Goal: Task Accomplishment & Management: Complete application form

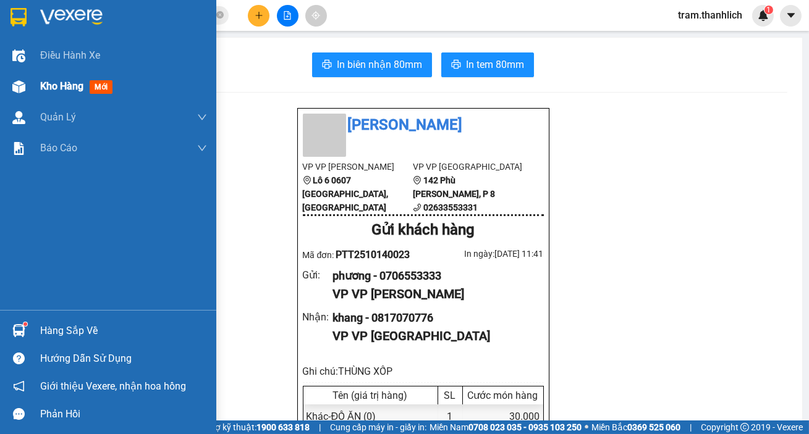
click at [24, 81] on img at bounding box center [18, 86] width 13 height 13
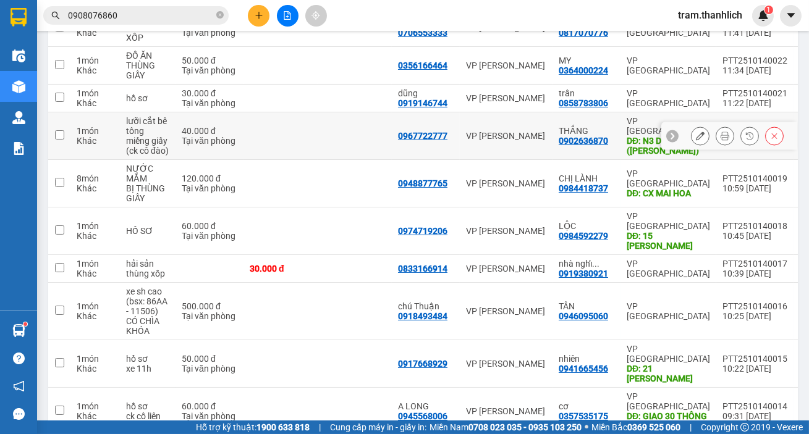
scroll to position [86, 0]
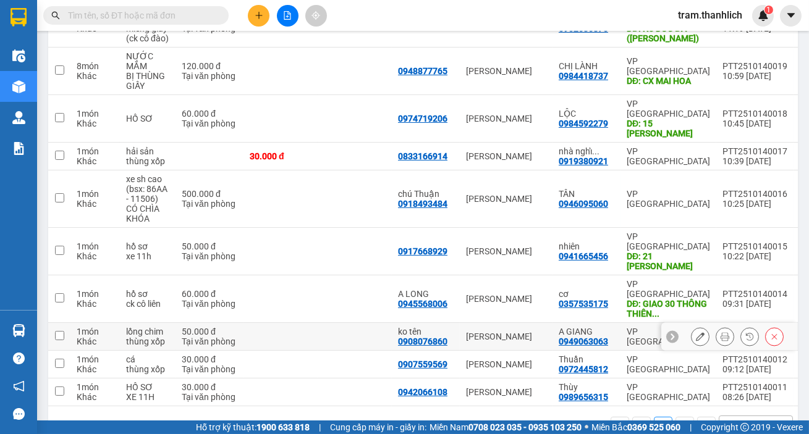
scroll to position [254, 0]
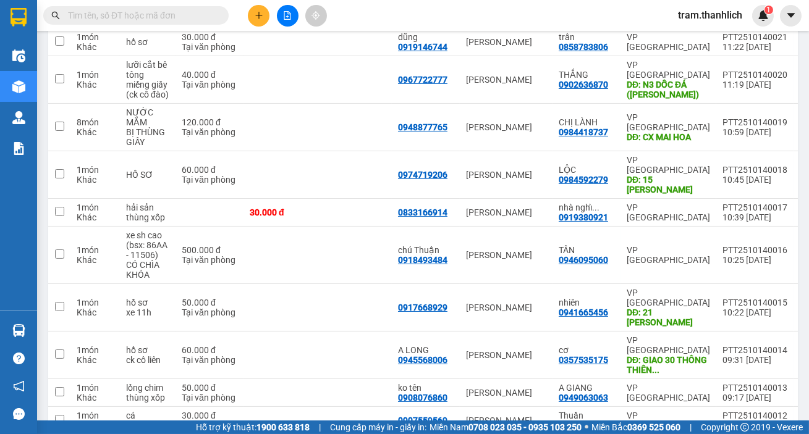
click at [136, 7] on span at bounding box center [135, 15] width 185 height 19
click at [135, 18] on input "text" at bounding box center [141, 16] width 146 height 14
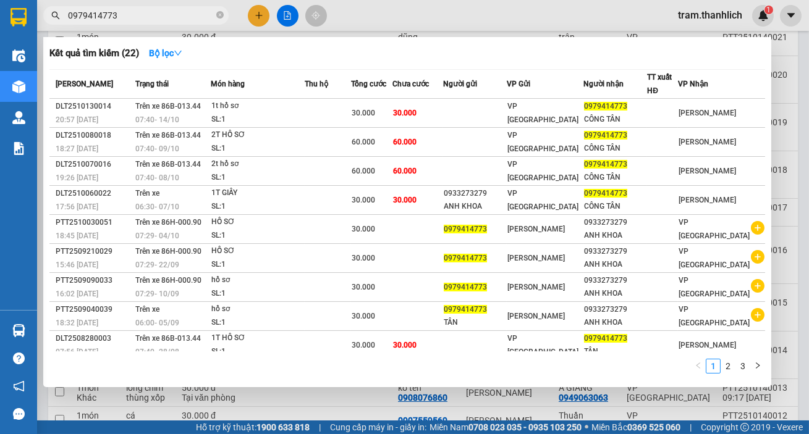
type input "0979414773"
click at [368, 7] on div at bounding box center [404, 217] width 809 height 434
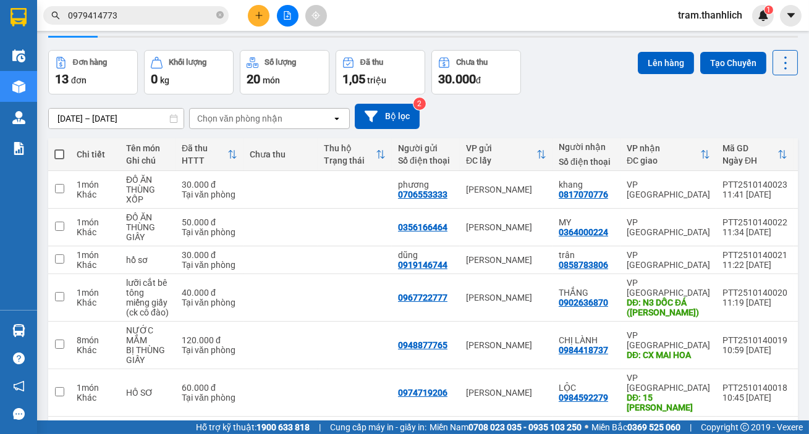
scroll to position [0, 0]
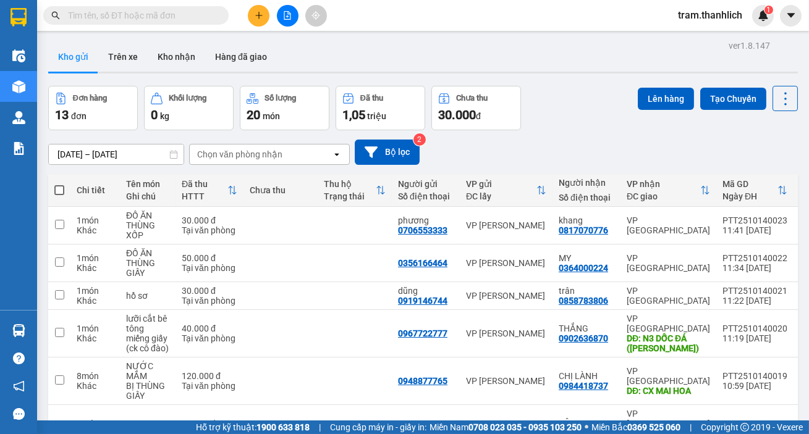
click at [248, 12] on button at bounding box center [259, 16] width 22 height 22
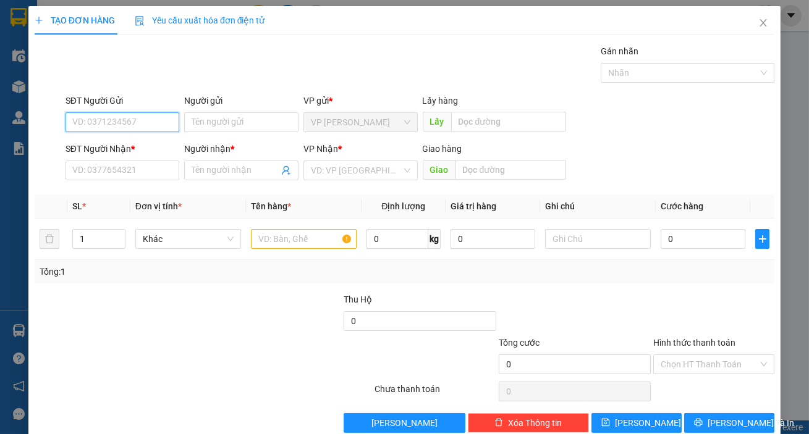
click at [150, 124] on input "SĐT Người Gửi" at bounding box center [122, 122] width 114 height 20
type input "0834252595"
click at [144, 144] on div "0834252595 - HỮU HÒA" at bounding box center [141, 147] width 139 height 14
type input "HỮU HÒA"
type input "0344514413"
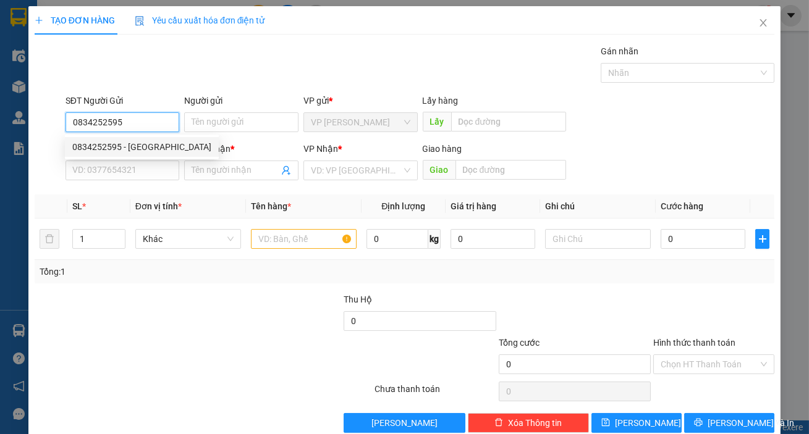
type input "[PERSON_NAME]"
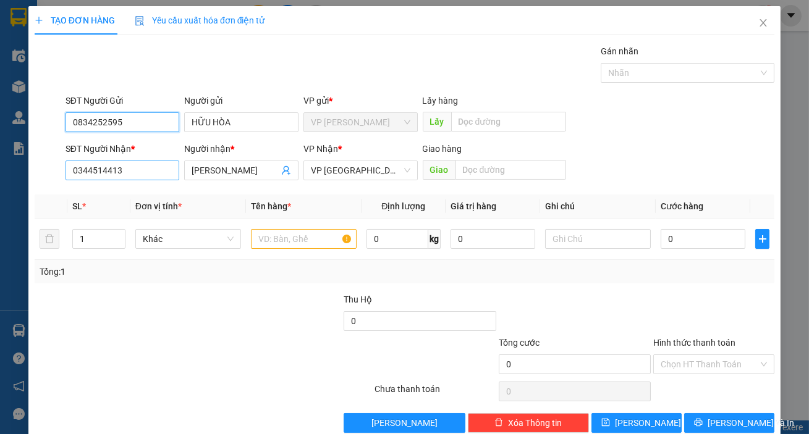
type input "0834252595"
click at [148, 170] on input "0344514413" at bounding box center [122, 171] width 114 height 20
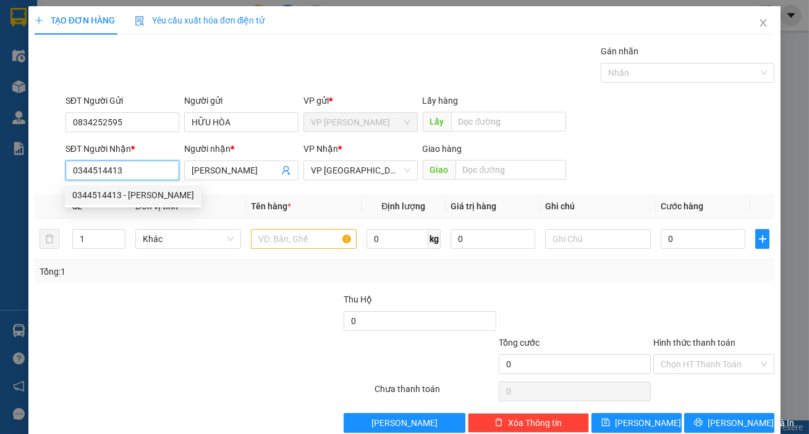
click at [151, 196] on div "0344514413 - DIỆU MINH" at bounding box center [133, 195] width 122 height 14
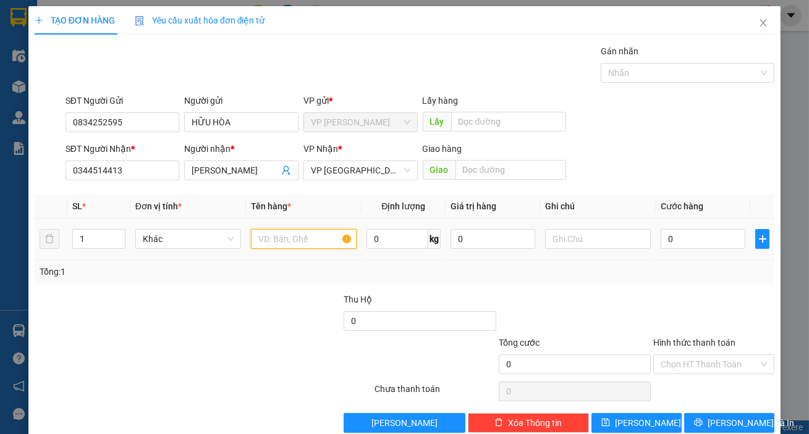
click at [307, 238] on input "text" at bounding box center [304, 239] width 106 height 20
click at [278, 238] on input "text" at bounding box center [304, 239] width 106 height 20
type input "trái cây"
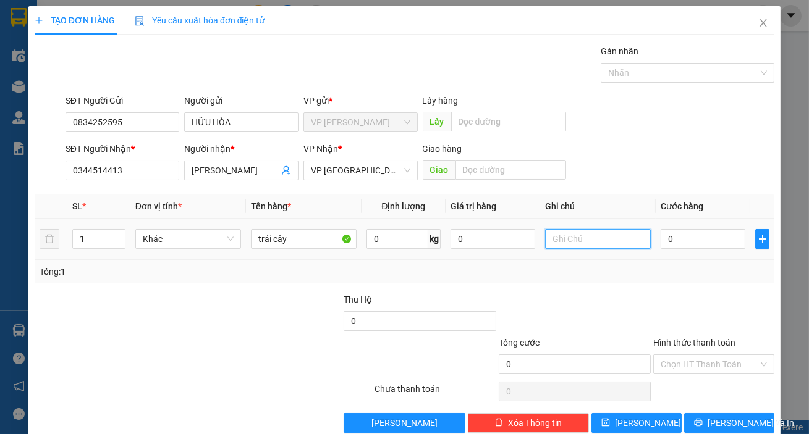
click at [617, 241] on input "text" at bounding box center [598, 239] width 106 height 20
type input "thùng giấy"
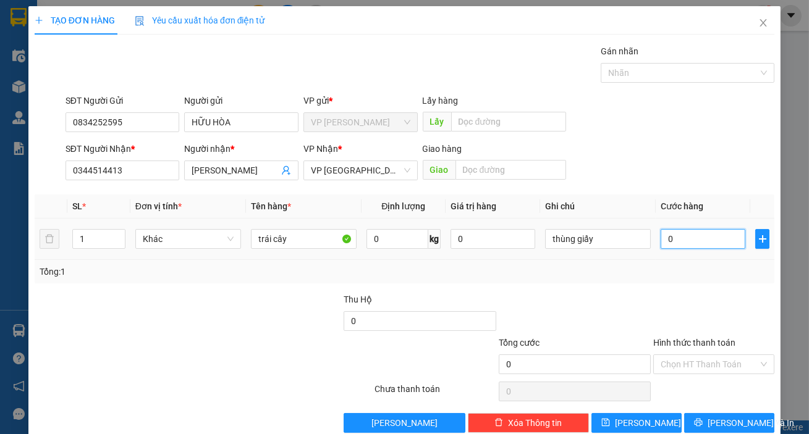
click at [676, 233] on input "0" at bounding box center [702, 239] width 85 height 20
type input "3"
type input "30"
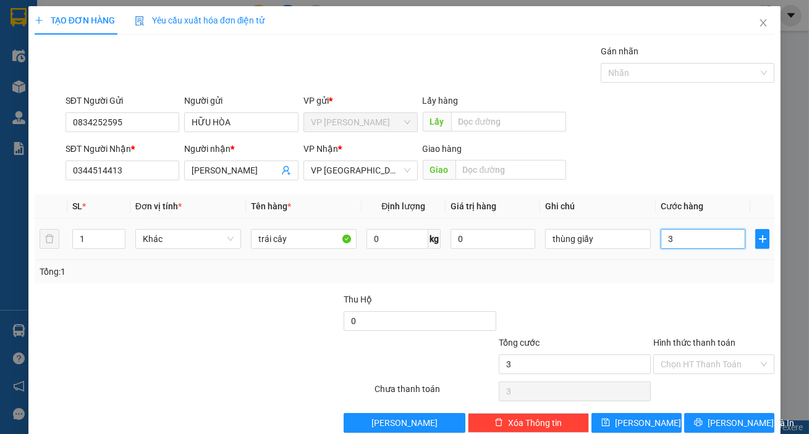
type input "30"
type input "300"
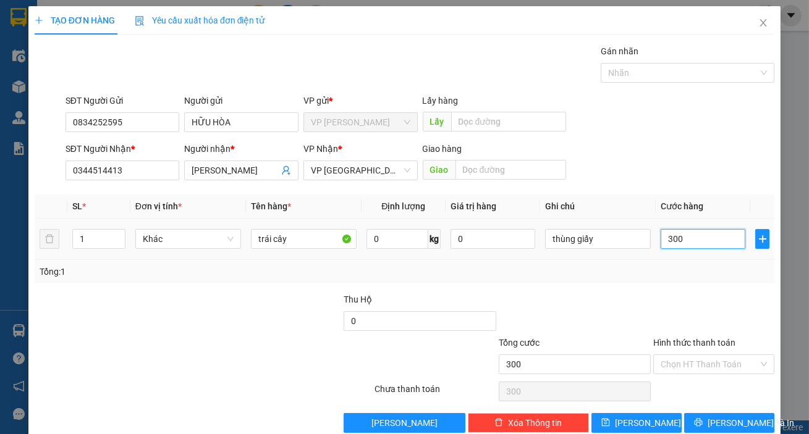
type input "3.000"
type input "30.000"
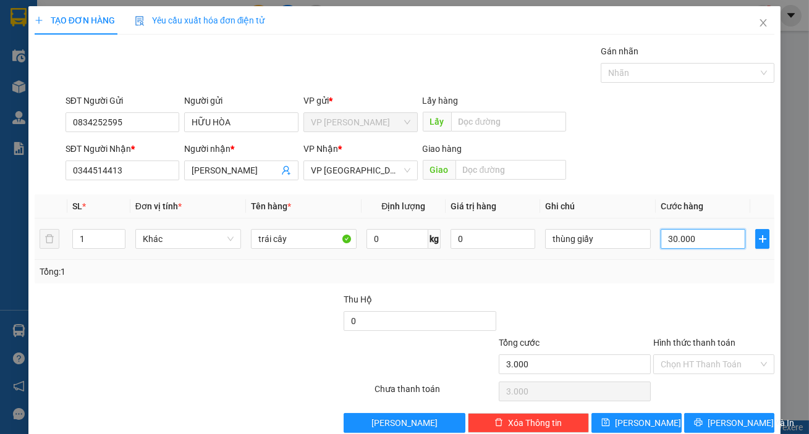
type input "30.000"
click at [683, 359] on input "Hình thức thanh toán" at bounding box center [709, 364] width 98 height 19
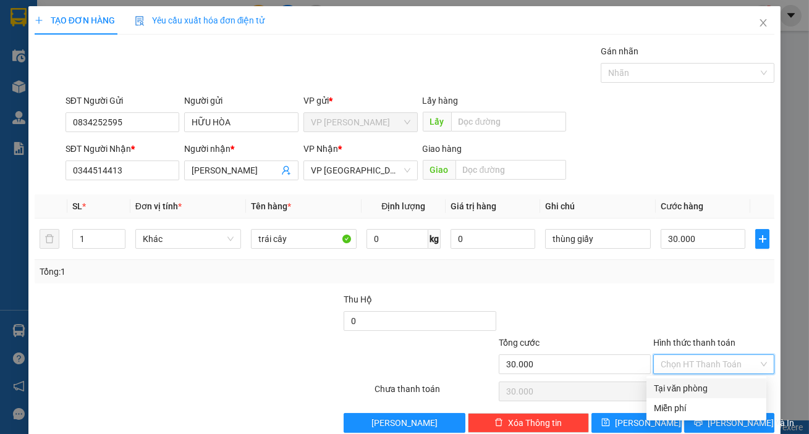
click at [691, 387] on div "Tại văn phòng" at bounding box center [705, 389] width 105 height 14
type input "0"
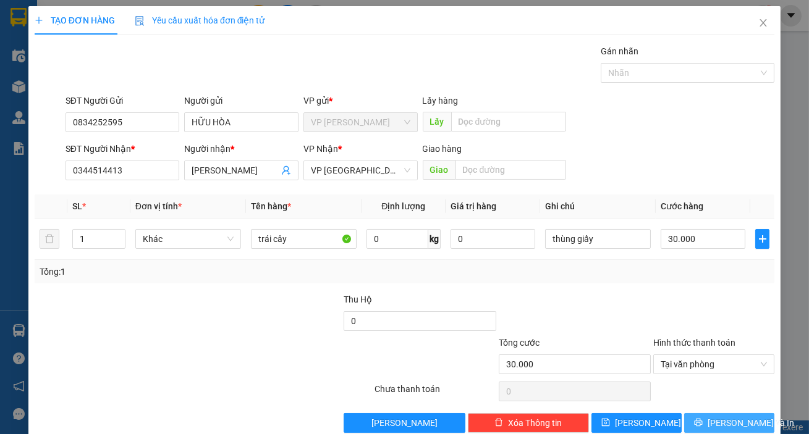
click at [717, 426] on span "[PERSON_NAME] và In" at bounding box center [750, 423] width 86 height 14
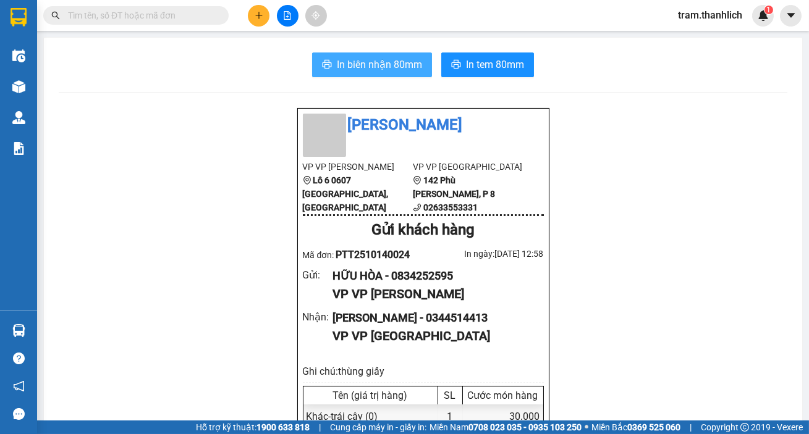
click at [376, 63] on span "In biên nhận 80mm" at bounding box center [379, 64] width 85 height 15
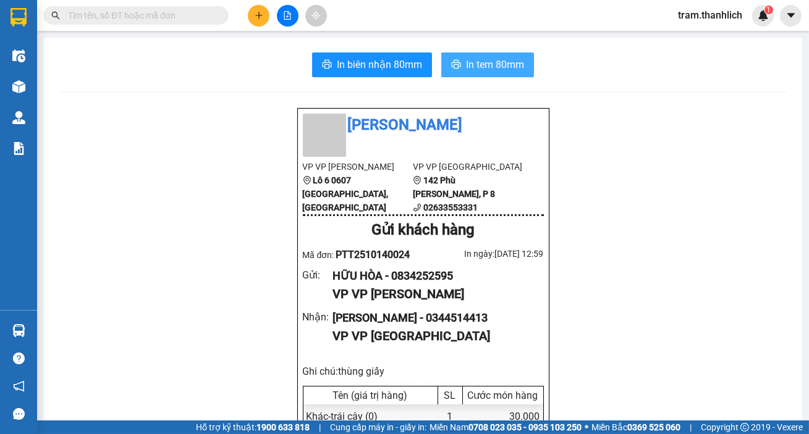
click at [513, 65] on span "In tem 80mm" at bounding box center [495, 64] width 58 height 15
click at [250, 18] on button at bounding box center [259, 16] width 22 height 22
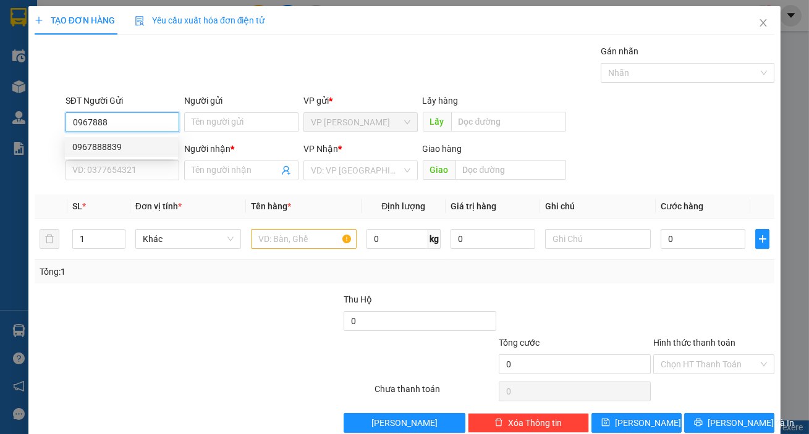
click at [156, 148] on div "0967888839" at bounding box center [121, 147] width 98 height 14
type input "0967888839"
type input "0962005252"
type input "CHỊ [PERSON_NAME]"
type input "sb lien khương"
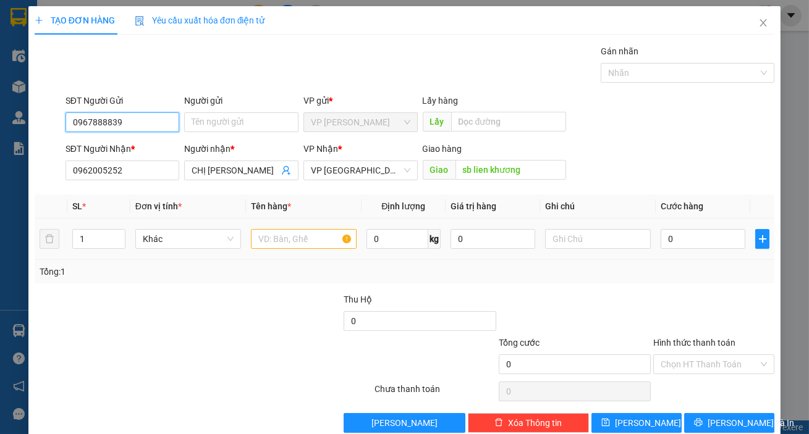
type input "0967888839"
click at [282, 232] on input "text" at bounding box center [304, 239] width 106 height 20
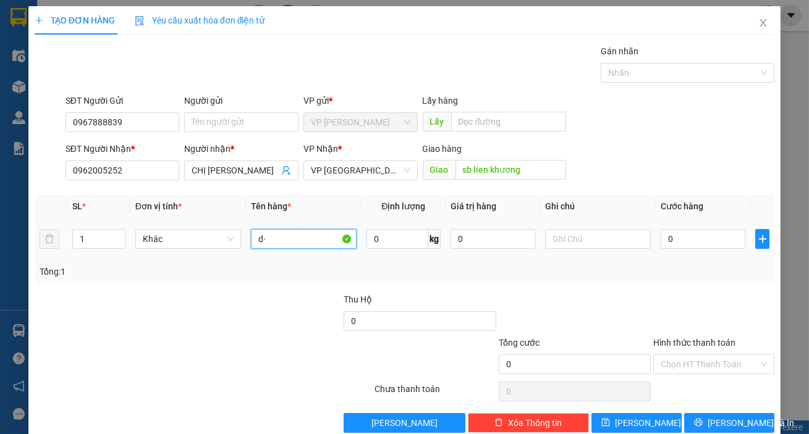
type input "d"
type input "đá khô"
click at [677, 237] on input "0" at bounding box center [702, 239] width 85 height 20
type input "3"
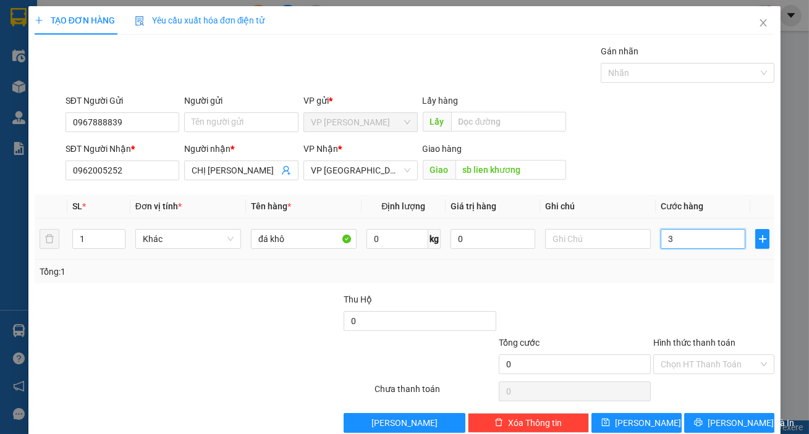
type input "3"
type input "30"
type input "300"
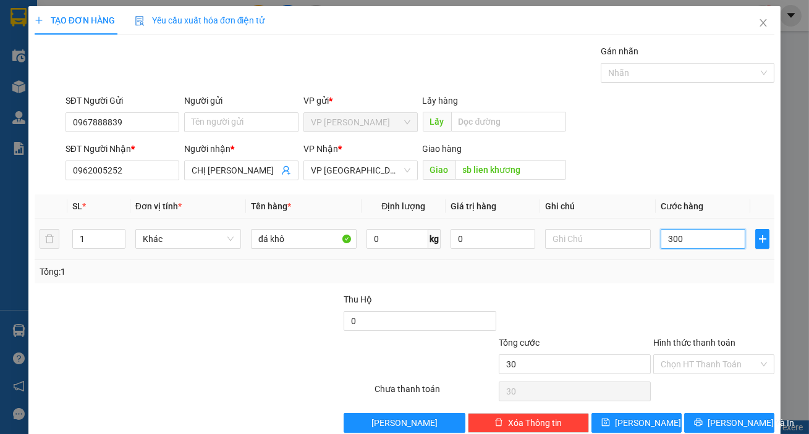
type input "300"
type input "3.000"
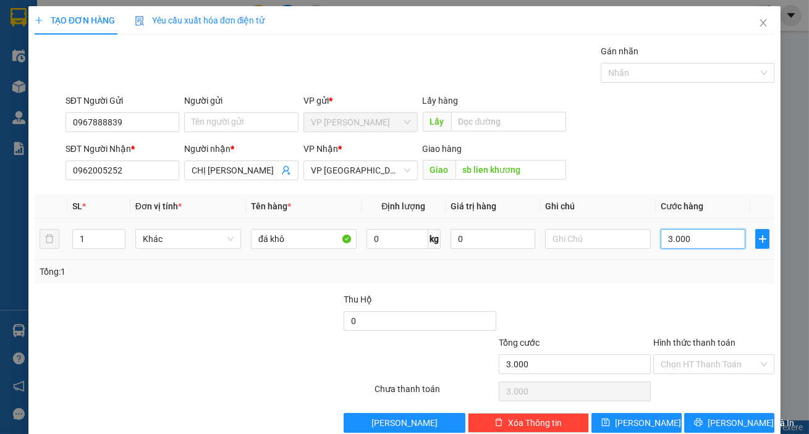
type input "30.000"
click at [673, 365] on input "Hình thức thanh toán" at bounding box center [709, 364] width 98 height 19
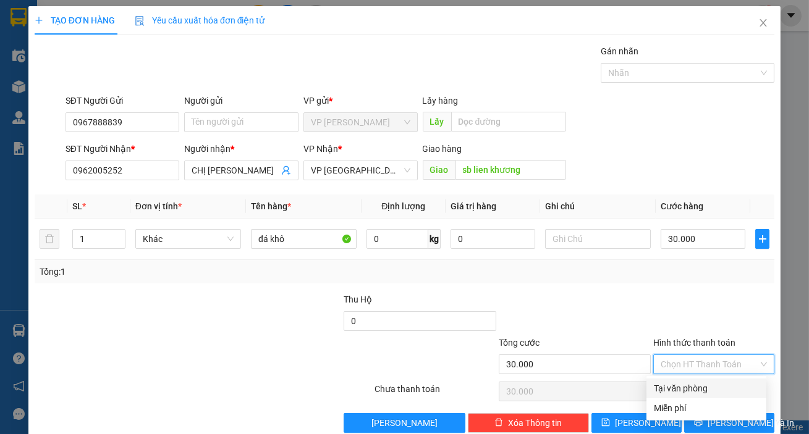
click at [685, 389] on div "Tại văn phòng" at bounding box center [705, 389] width 105 height 14
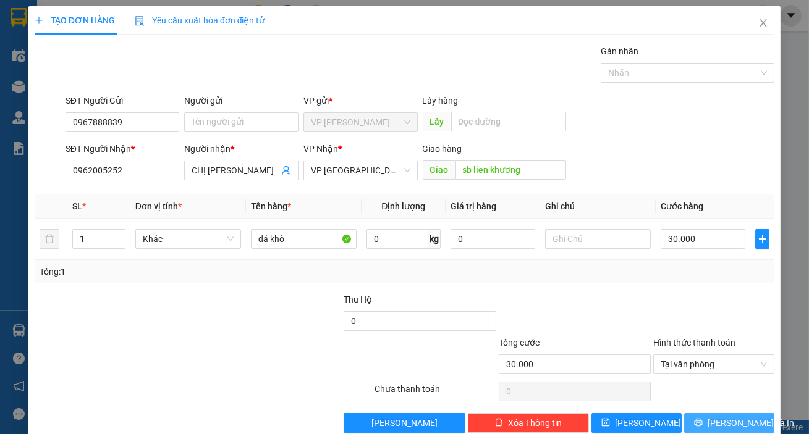
click at [737, 418] on span "[PERSON_NAME] và In" at bounding box center [750, 423] width 86 height 14
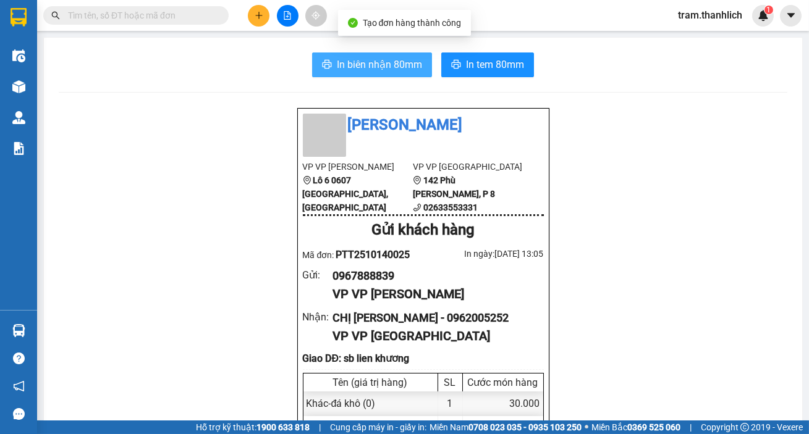
click at [371, 74] on button "In biên nhận 80mm" at bounding box center [372, 65] width 120 height 25
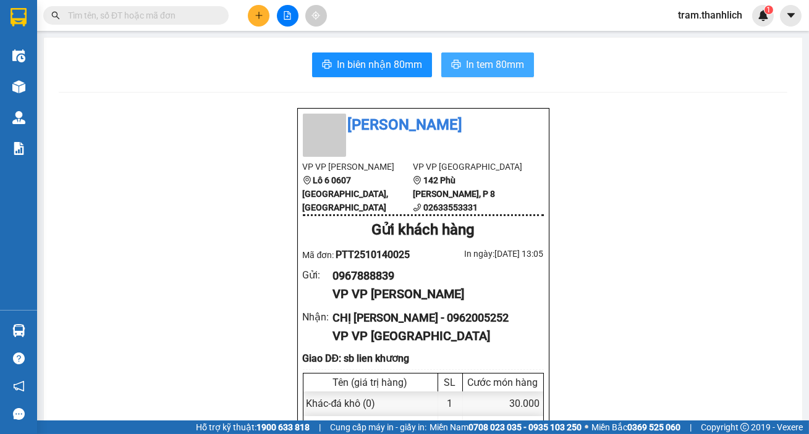
click at [484, 65] on span "In tem 80mm" at bounding box center [495, 64] width 58 height 15
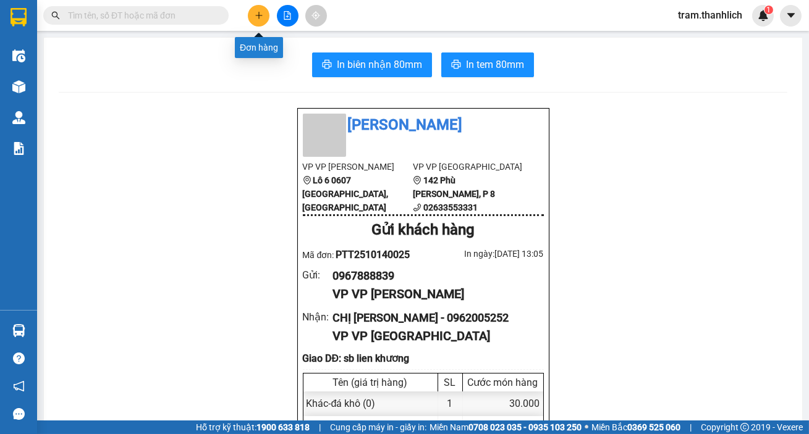
click at [255, 20] on button at bounding box center [259, 16] width 22 height 22
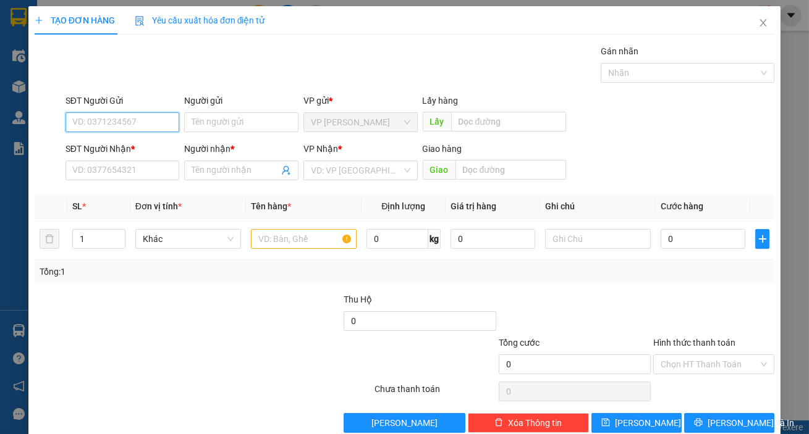
click at [159, 127] on input "SĐT Người Gửi" at bounding box center [122, 122] width 114 height 20
click at [135, 147] on div "0833832107" at bounding box center [121, 147] width 98 height 14
type input "0833832107"
type input "0853043456"
type input "BẢO"
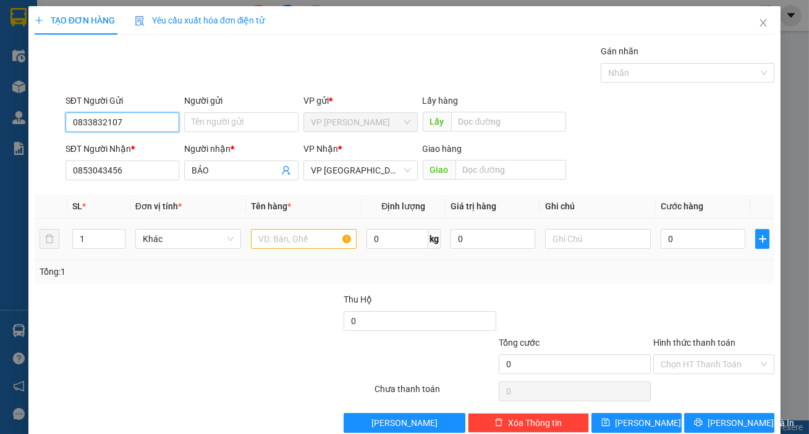
type input "0833832107"
click at [277, 237] on input "text" at bounding box center [304, 239] width 106 height 20
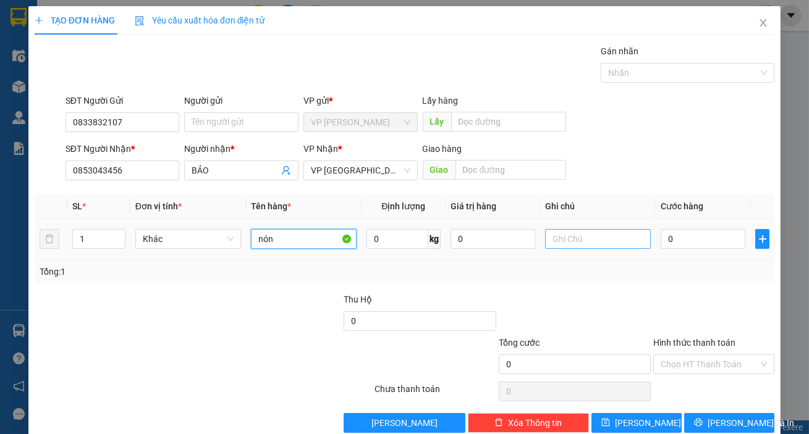
type input "nón"
click at [545, 242] on input "text" at bounding box center [598, 239] width 106 height 20
type input "thùng giấy"
click at [695, 248] on div "0" at bounding box center [702, 239] width 85 height 25
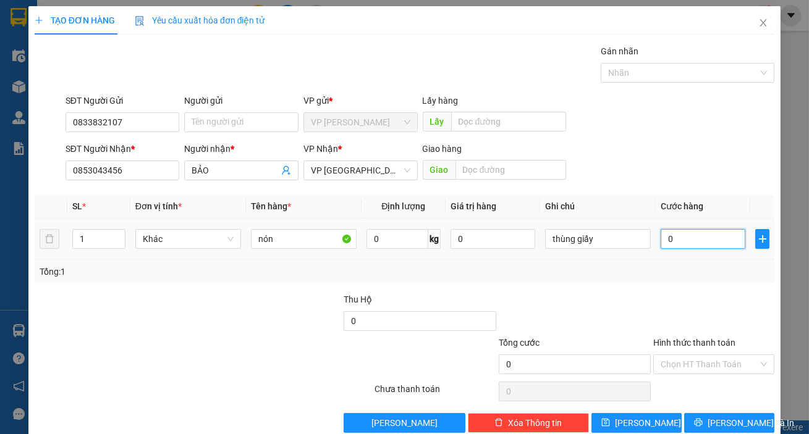
click at [673, 238] on input "0" at bounding box center [702, 239] width 85 height 20
type input "3"
type input "30"
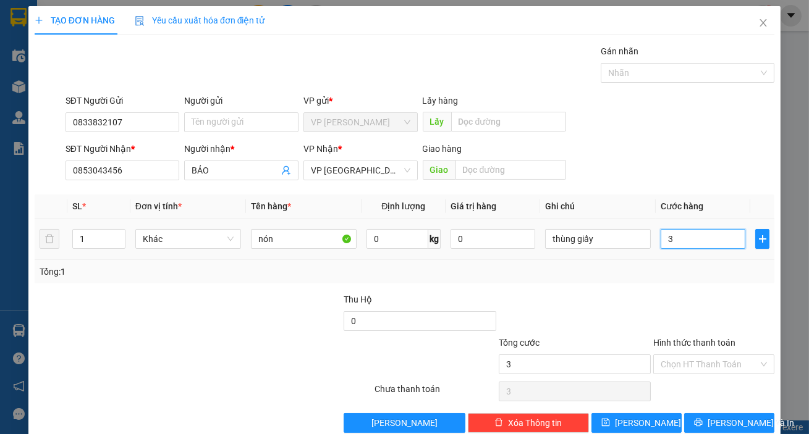
type input "30"
type input "300"
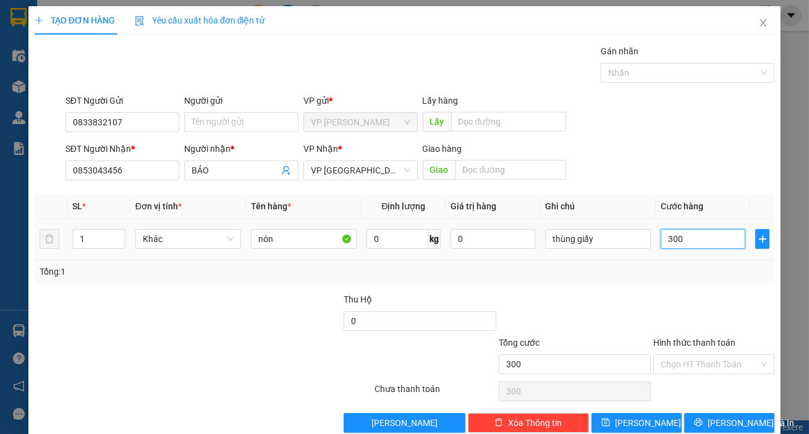
type input "3.000"
type input "30.000"
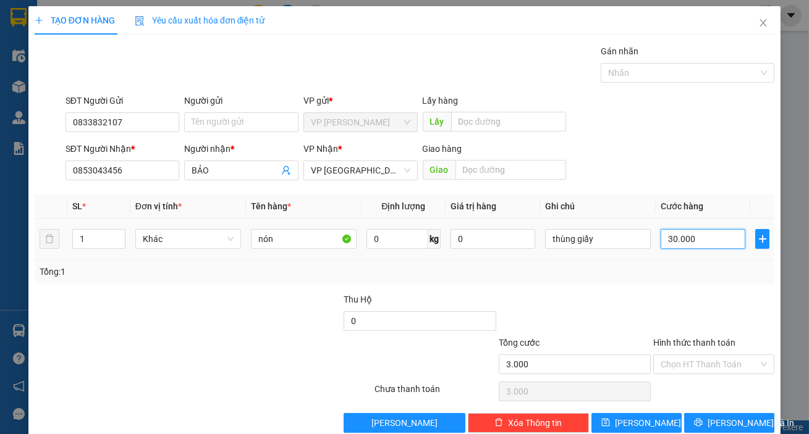
type input "30.000"
click at [679, 361] on input "Hình thức thanh toán" at bounding box center [709, 364] width 98 height 19
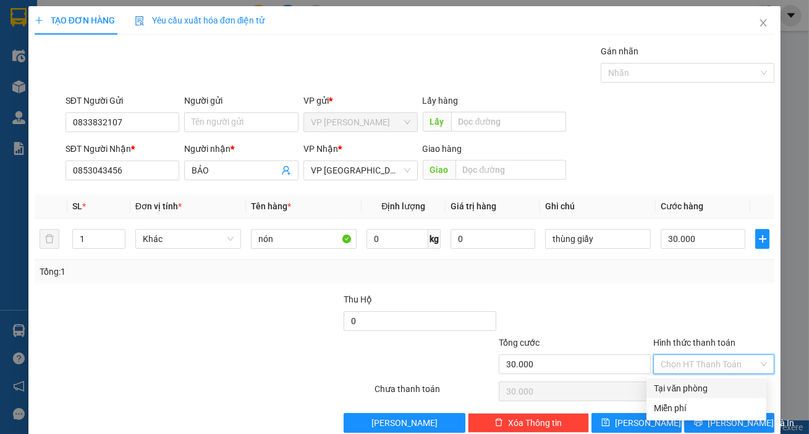
click at [699, 383] on div "Tại văn phòng" at bounding box center [705, 389] width 105 height 14
type input "0"
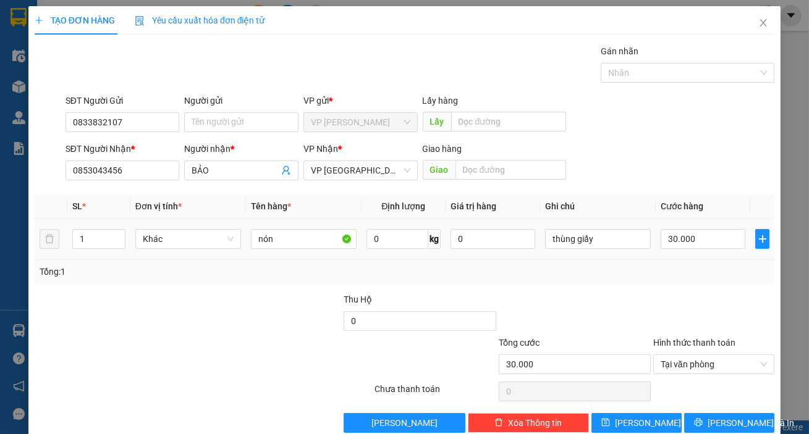
click at [691, 250] on div "30.000" at bounding box center [702, 239] width 85 height 25
click at [734, 422] on span "[PERSON_NAME] và In" at bounding box center [750, 423] width 86 height 14
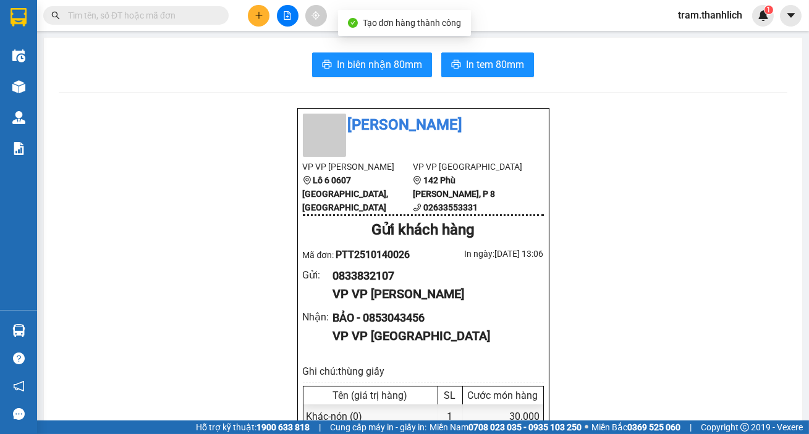
click at [376, 72] on span "In biên nhận 80mm" at bounding box center [379, 64] width 85 height 15
click at [502, 59] on span "In tem 80mm" at bounding box center [495, 64] width 58 height 15
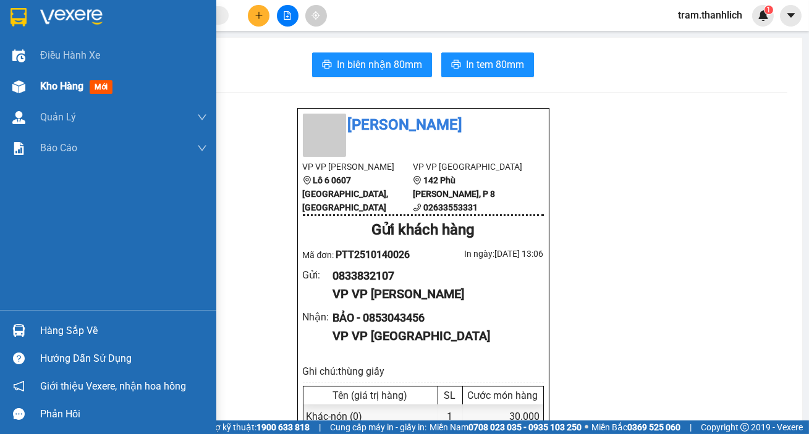
click at [26, 86] on div at bounding box center [19, 87] width 22 height 22
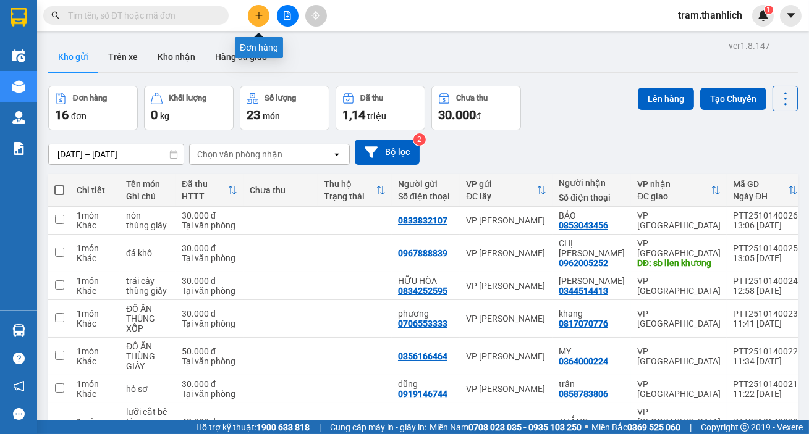
click at [251, 21] on button at bounding box center [259, 16] width 22 height 22
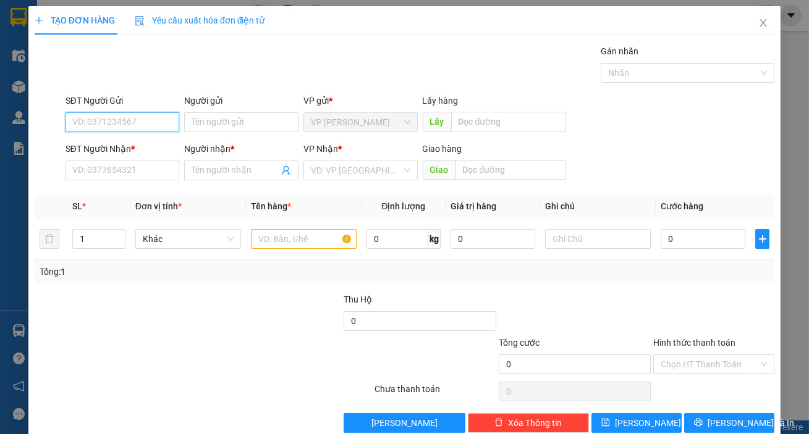
click at [103, 126] on input "SĐT Người Gửi" at bounding box center [122, 122] width 114 height 20
type input "0376298123"
click at [119, 169] on input "SĐT Người Nhận *" at bounding box center [122, 171] width 114 height 20
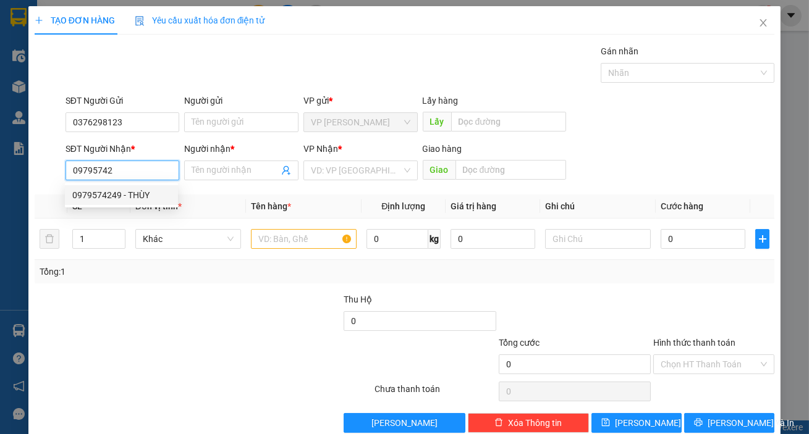
click at [131, 200] on div "0979574249 - THÙY" at bounding box center [121, 195] width 98 height 14
type input "0979574249"
type input "THÙY"
type input "0979574249"
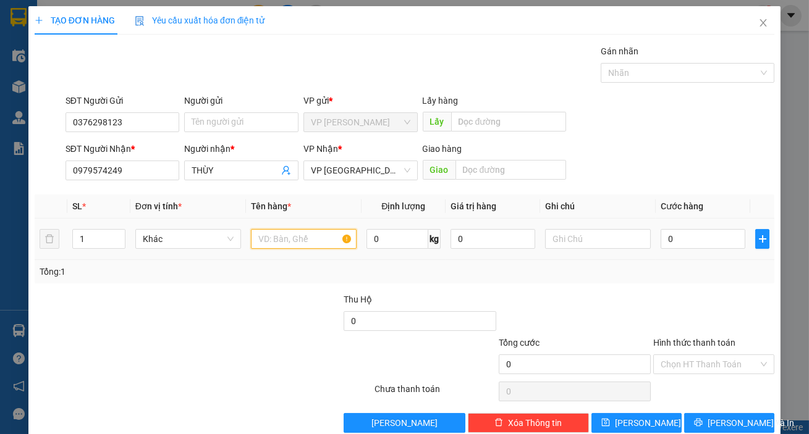
click at [265, 245] on input "text" at bounding box center [304, 239] width 106 height 20
type input "k"
type input "d"
type input "đồ ăn"
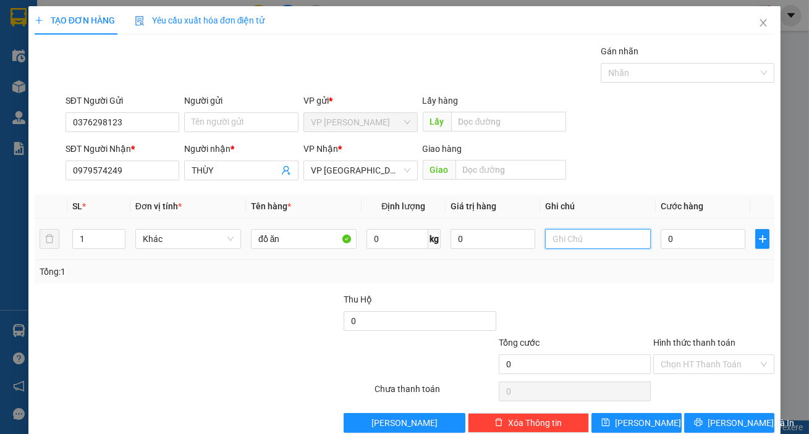
click at [568, 245] on input "text" at bounding box center [598, 239] width 106 height 20
type input "r"
type input "thùng giấy có bị đen dán trên"
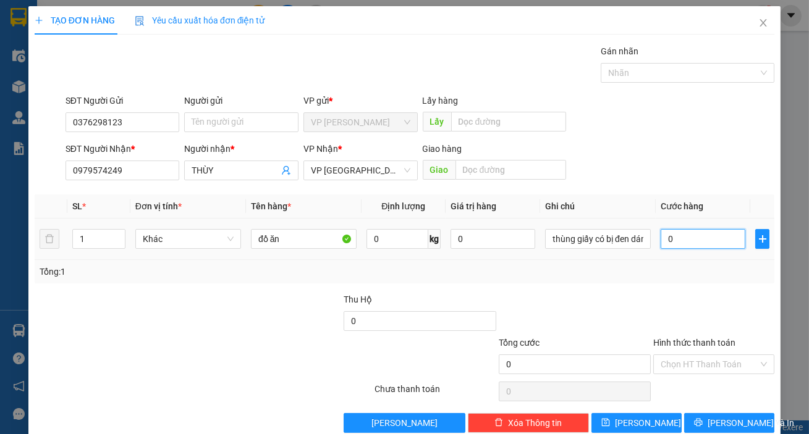
click at [688, 235] on input "0" at bounding box center [702, 239] width 85 height 20
click at [697, 365] on input "Hình thức thanh toán" at bounding box center [709, 364] width 98 height 19
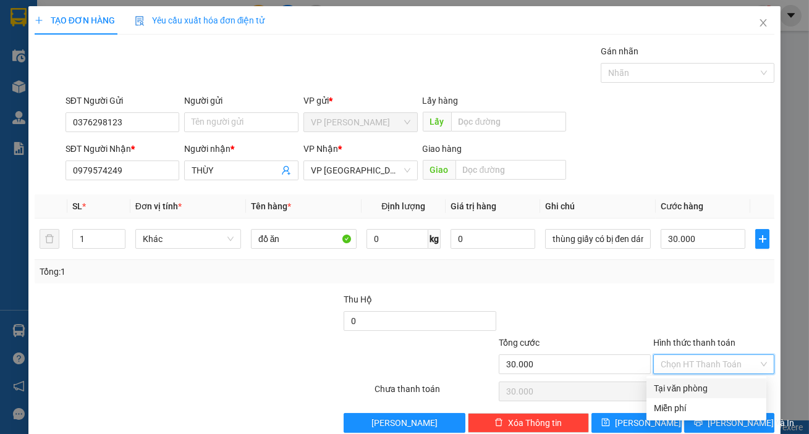
click at [695, 380] on div "Tại văn phòng" at bounding box center [706, 389] width 120 height 20
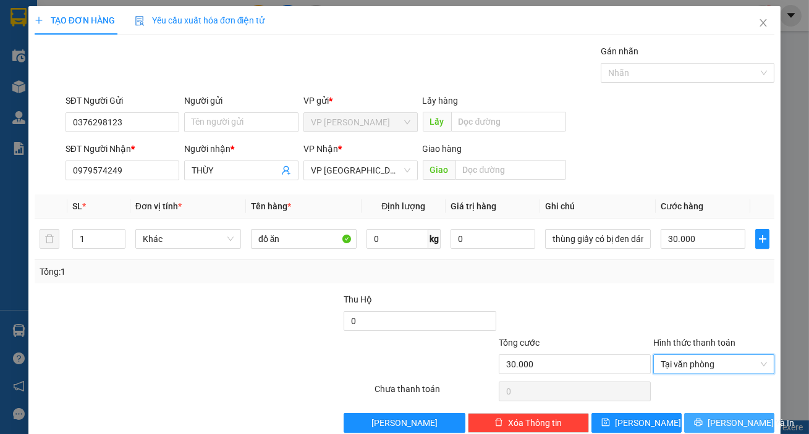
click at [719, 421] on span "[PERSON_NAME] và In" at bounding box center [750, 423] width 86 height 14
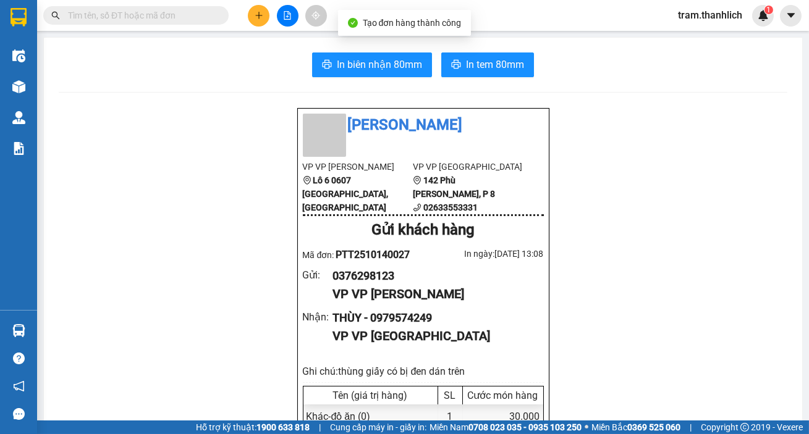
drag, startPoint x: 366, startPoint y: 61, endPoint x: 398, endPoint y: 70, distance: 33.4
click at [366, 61] on span "In biên nhận 80mm" at bounding box center [379, 64] width 85 height 15
click at [487, 65] on span "In tem 80mm" at bounding box center [495, 64] width 58 height 15
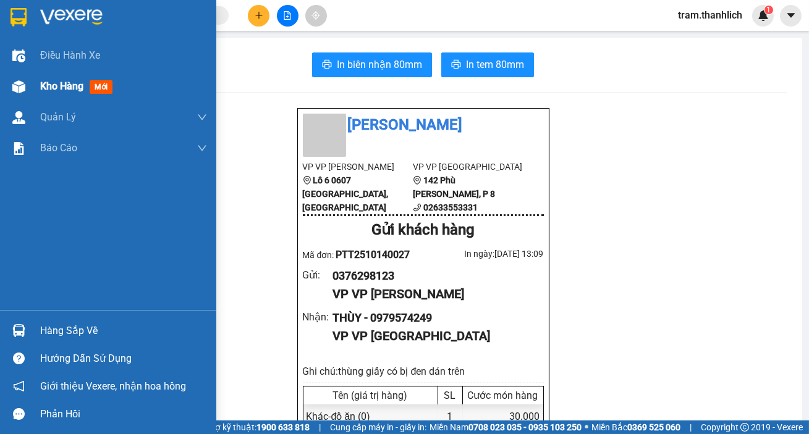
click at [35, 90] on div "Kho hàng mới" at bounding box center [108, 86] width 216 height 31
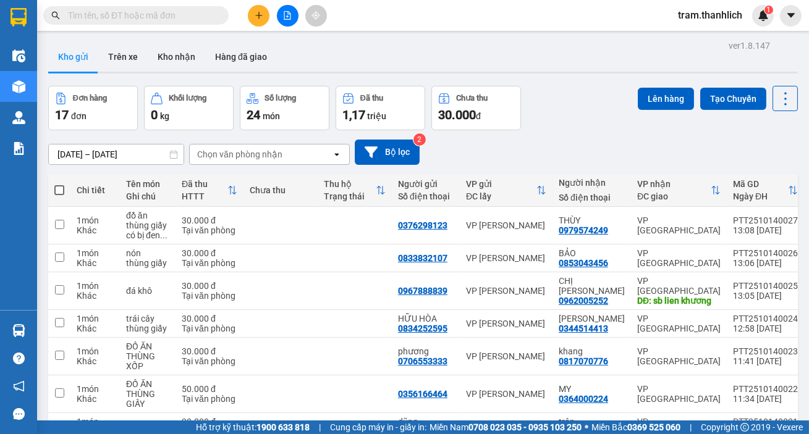
click at [254, 14] on icon "plus" at bounding box center [258, 15] width 9 height 9
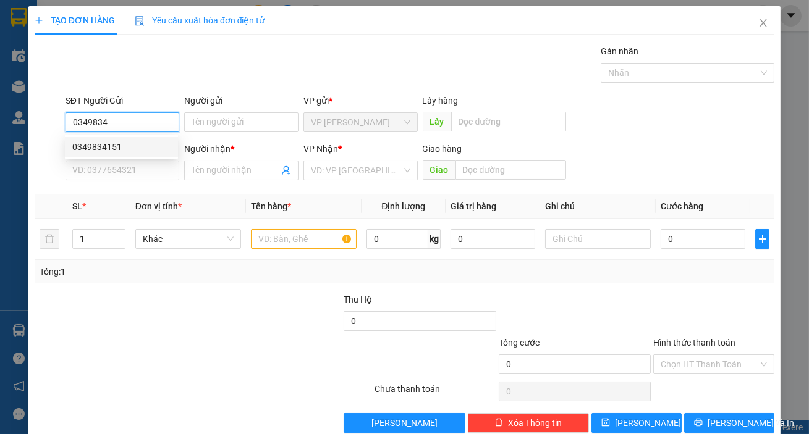
click at [106, 142] on div "0349834151" at bounding box center [121, 147] width 98 height 14
type input "0349834151"
type input "0981852035"
type input "Thiên"
type input "0349834151"
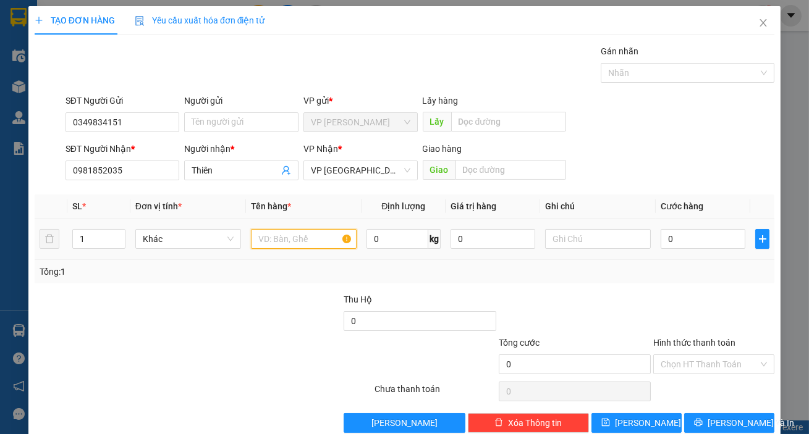
click at [285, 235] on input "text" at bounding box center [304, 239] width 106 height 20
type input "d"
type input "đồ ăn"
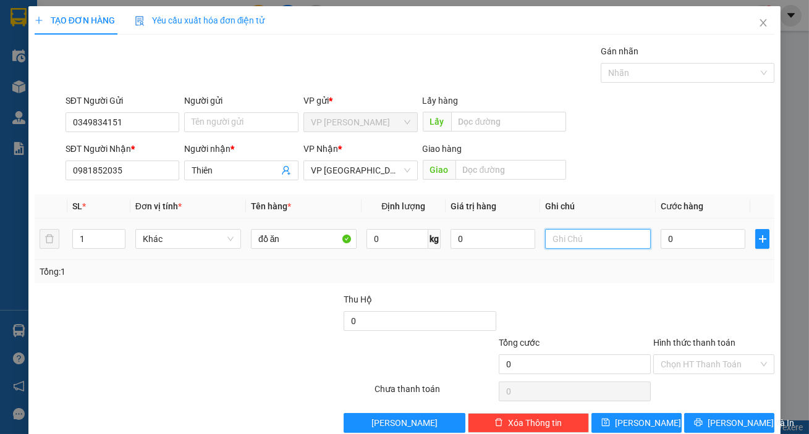
click at [605, 237] on input "text" at bounding box center [598, 239] width 106 height 20
type input "thùng xốp"
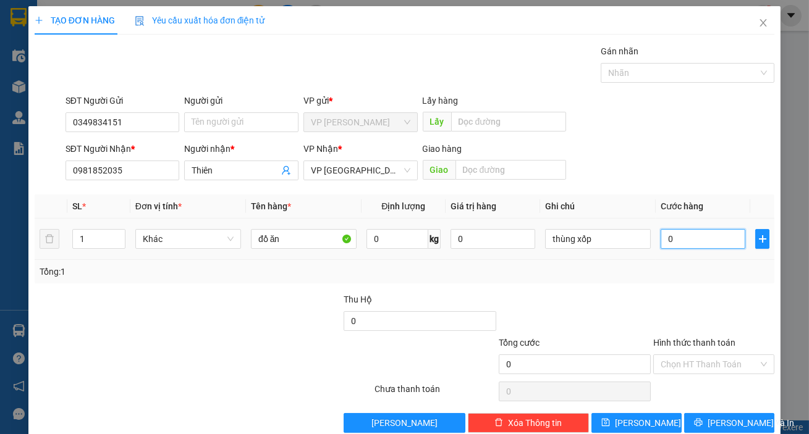
click at [682, 238] on input "0" at bounding box center [702, 239] width 85 height 20
type input "3"
type input "30"
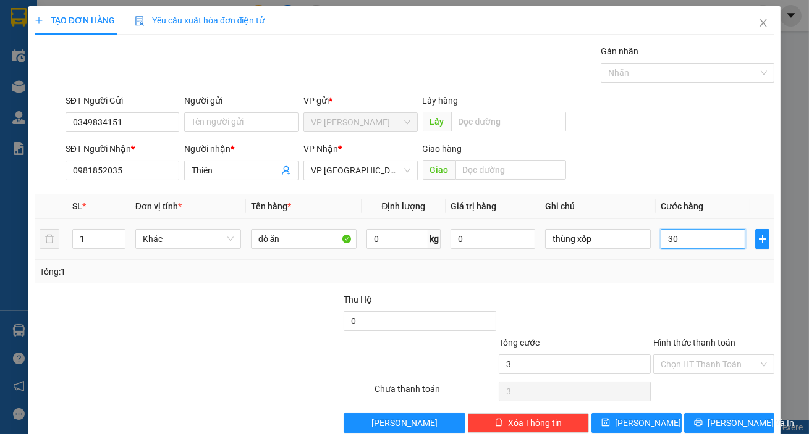
type input "30"
type input "300"
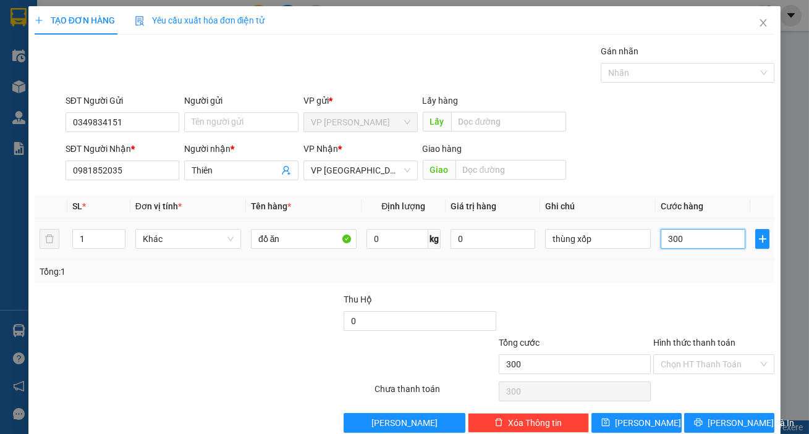
type input "3.000"
type input "30.000"
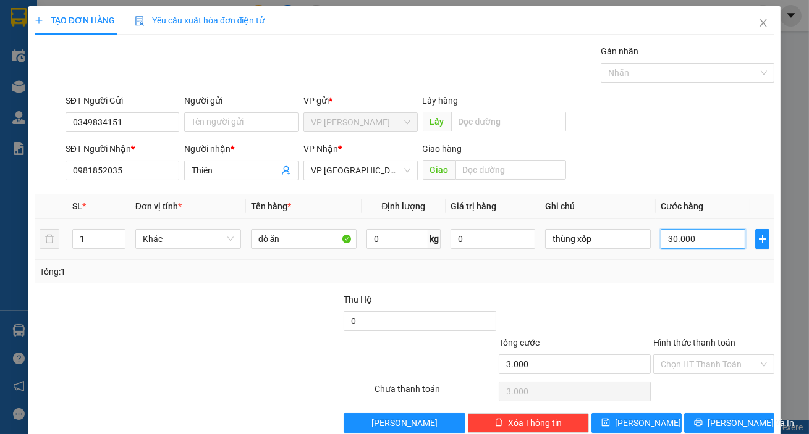
type input "30.000"
type input "300.000"
type input "30.000"
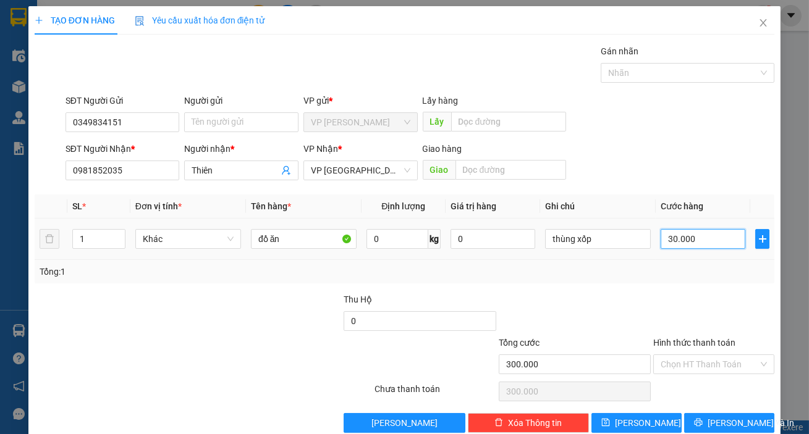
type input "30.000"
click at [677, 366] on input "Hình thức thanh toán" at bounding box center [709, 364] width 98 height 19
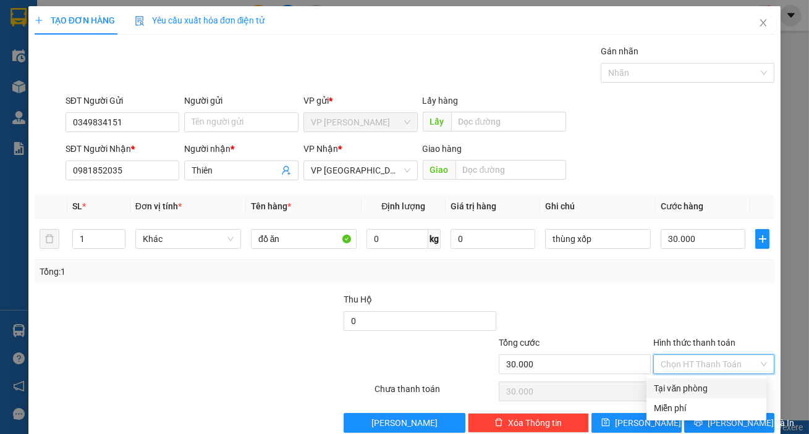
click at [688, 384] on div "Tại văn phòng" at bounding box center [705, 389] width 105 height 14
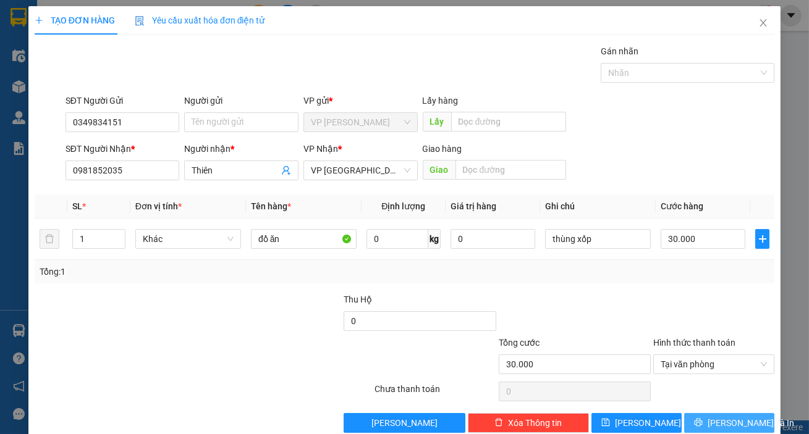
click at [725, 416] on span "[PERSON_NAME] và In" at bounding box center [750, 423] width 86 height 14
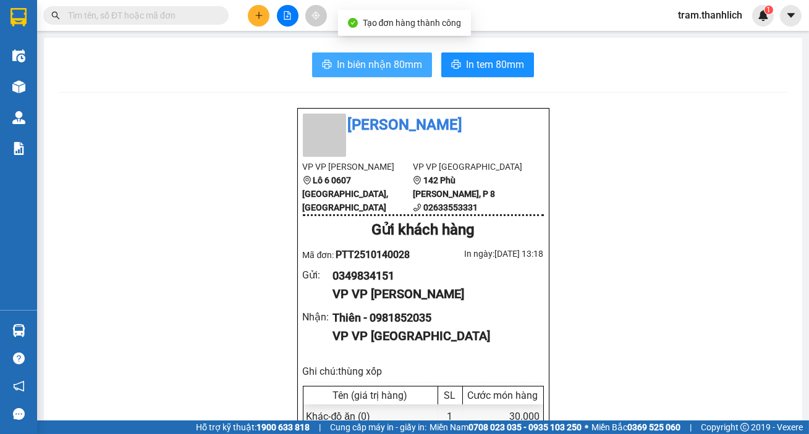
click at [346, 72] on span "In biên nhận 80mm" at bounding box center [379, 64] width 85 height 15
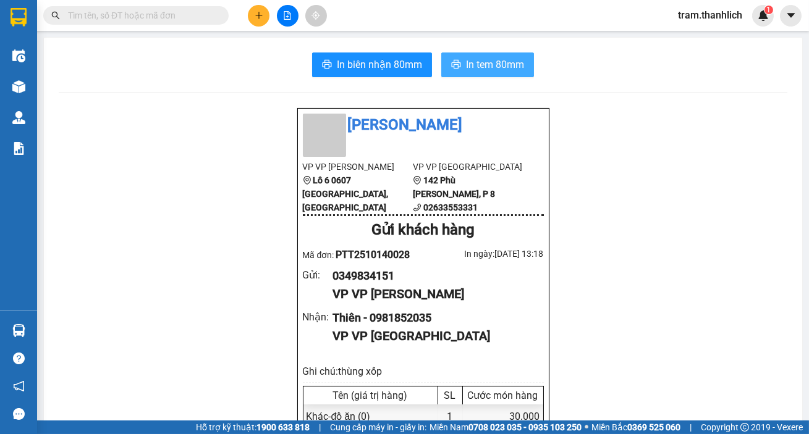
click at [505, 65] on span "In tem 80mm" at bounding box center [495, 64] width 58 height 15
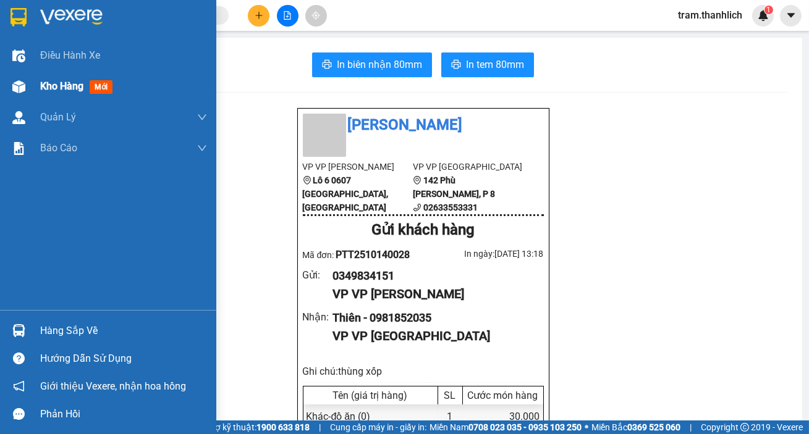
click at [18, 76] on div at bounding box center [19, 87] width 22 height 22
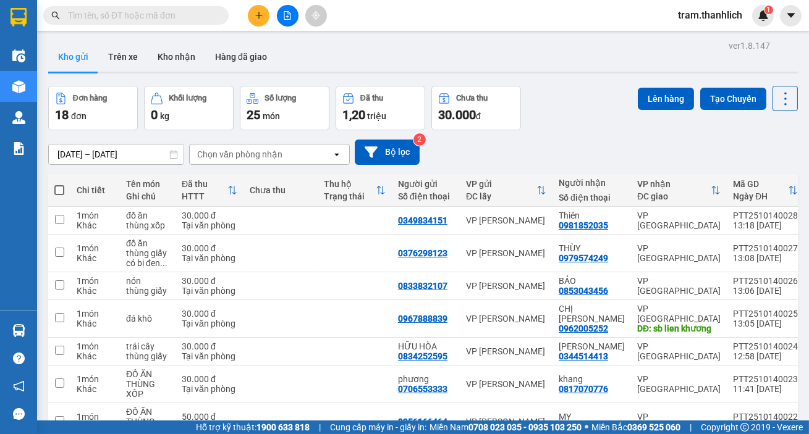
click at [103, 18] on input "text" at bounding box center [141, 16] width 146 height 14
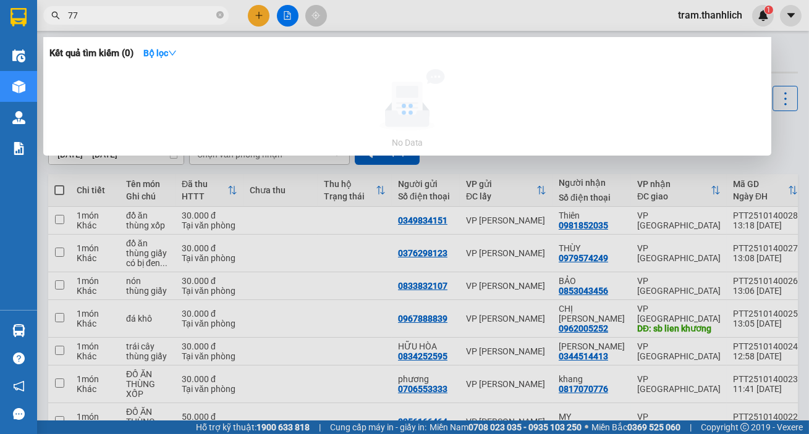
type input "7"
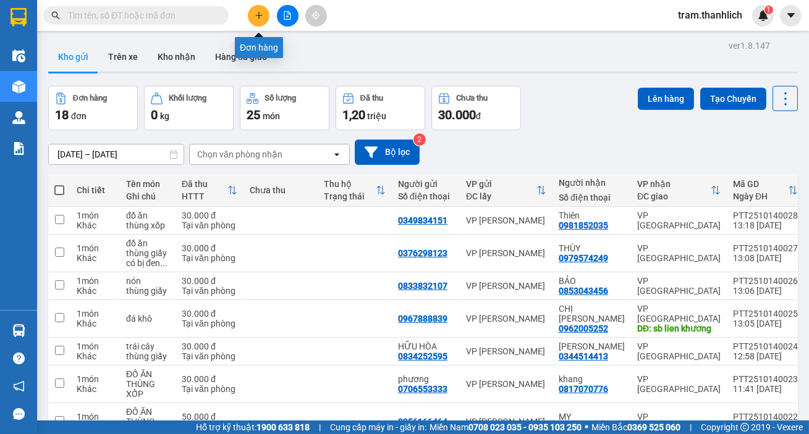
click at [265, 18] on button at bounding box center [259, 16] width 22 height 22
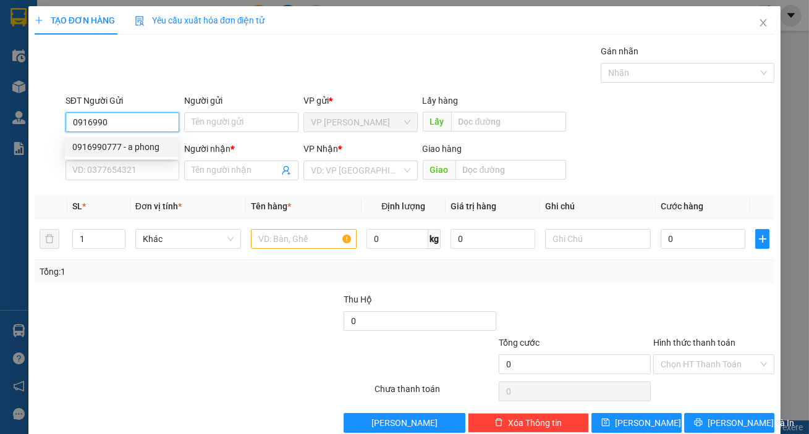
click at [137, 143] on div "0916990777 - a phong" at bounding box center [121, 147] width 98 height 14
type input "0916990777"
type input "a phong"
type input "0903747232"
type input "[PERSON_NAME]"
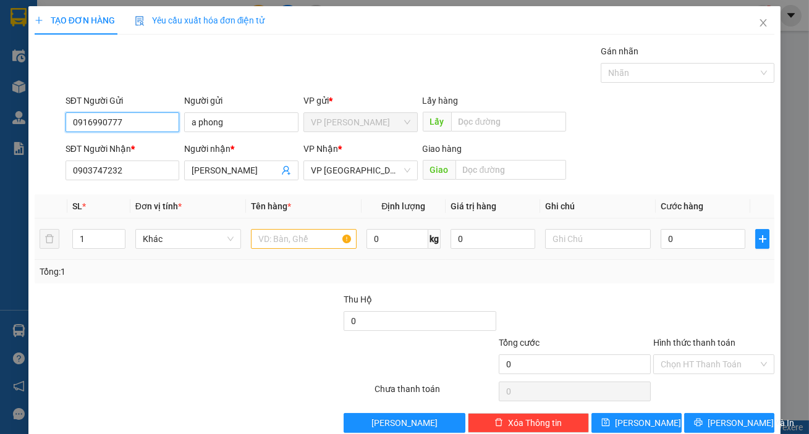
type input "0916990777"
click at [288, 245] on input "text" at bounding box center [304, 239] width 106 height 20
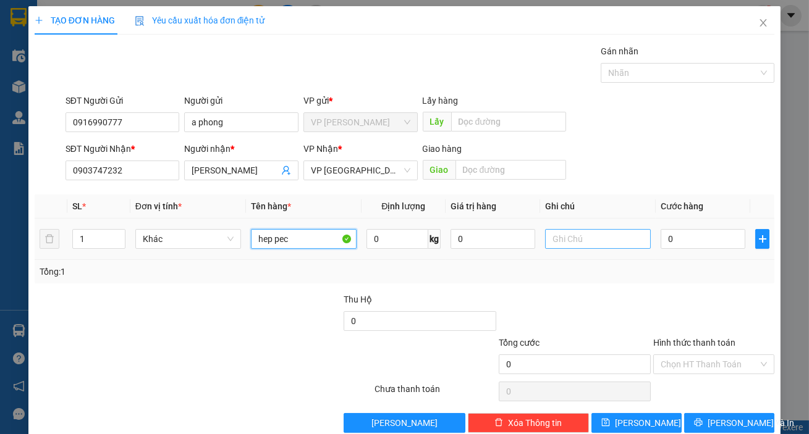
type input "hep pec"
click at [550, 233] on input "text" at bounding box center [598, 239] width 106 height 20
type input "t"
type input "hộp nhỏ"
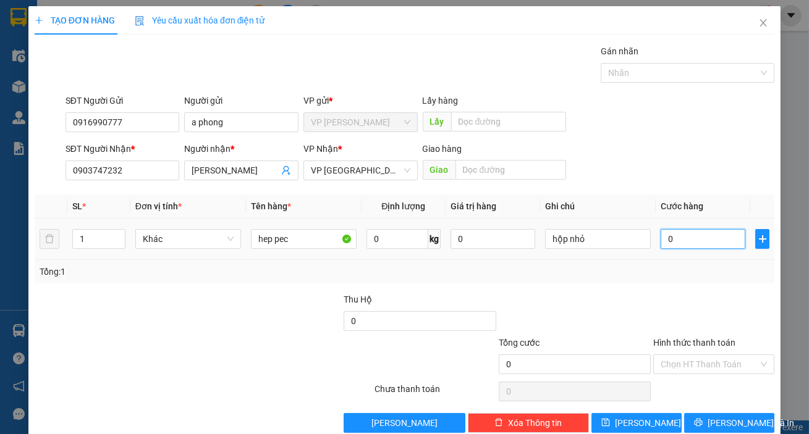
click at [702, 241] on input "0" at bounding box center [702, 239] width 85 height 20
type input "5"
type input "50"
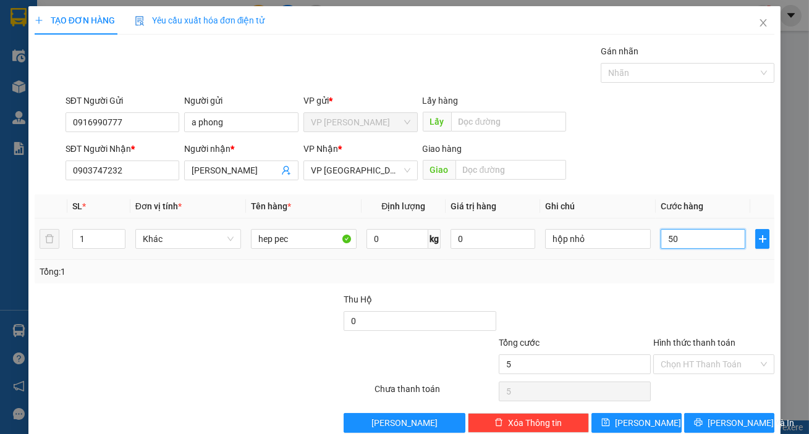
type input "50"
type input "500"
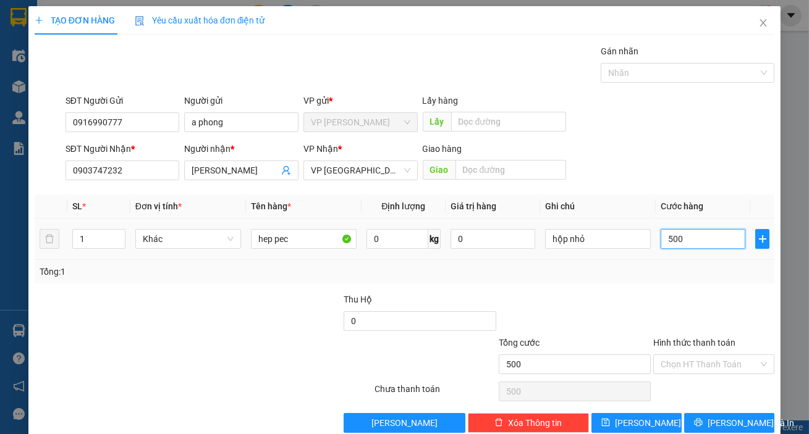
type input "5.000"
type input "50.000"
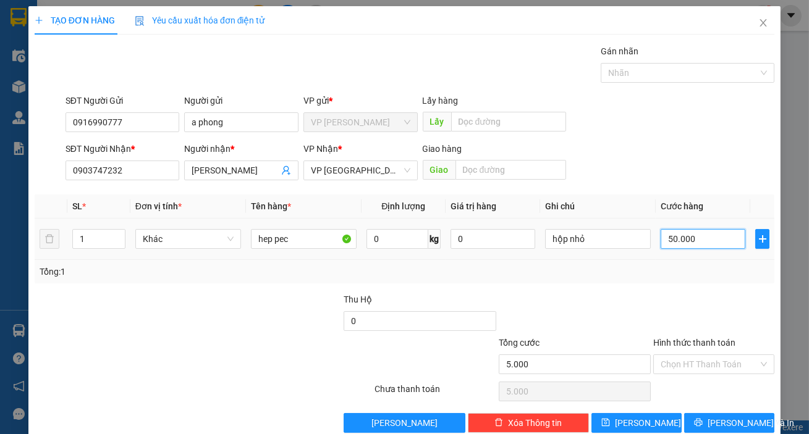
type input "50.000"
click at [694, 362] on input "Hình thức thanh toán" at bounding box center [709, 364] width 98 height 19
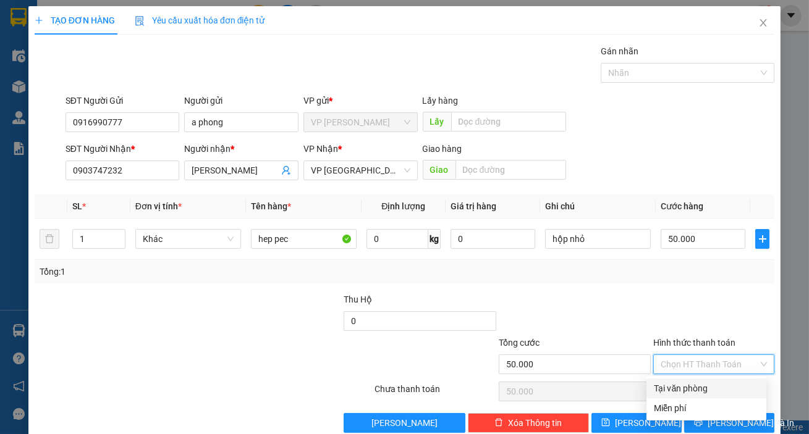
drag, startPoint x: 679, startPoint y: 387, endPoint x: 692, endPoint y: 389, distance: 13.0
click at [680, 388] on div "Tại văn phòng" at bounding box center [705, 389] width 105 height 14
type input "0"
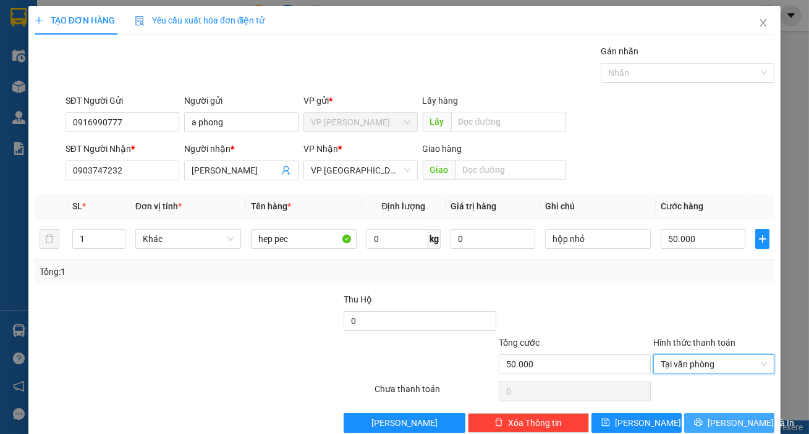
click at [747, 419] on button "[PERSON_NAME] và In" at bounding box center [729, 423] width 90 height 20
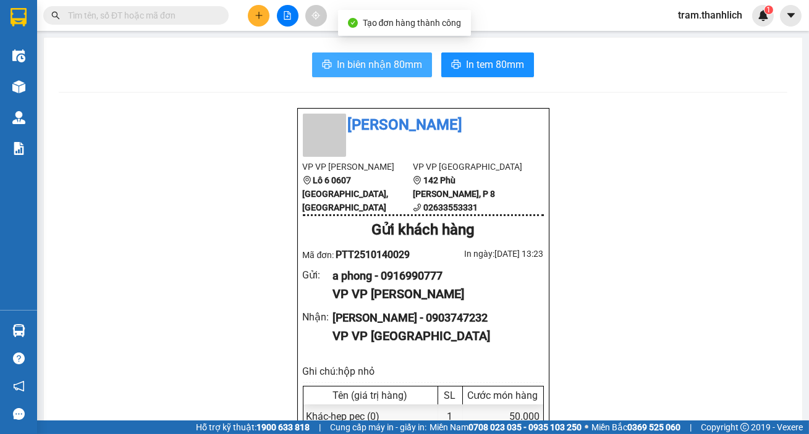
drag, startPoint x: 348, startPoint y: 61, endPoint x: 395, endPoint y: 74, distance: 48.7
click at [350, 61] on span "In biên nhận 80mm" at bounding box center [379, 64] width 85 height 15
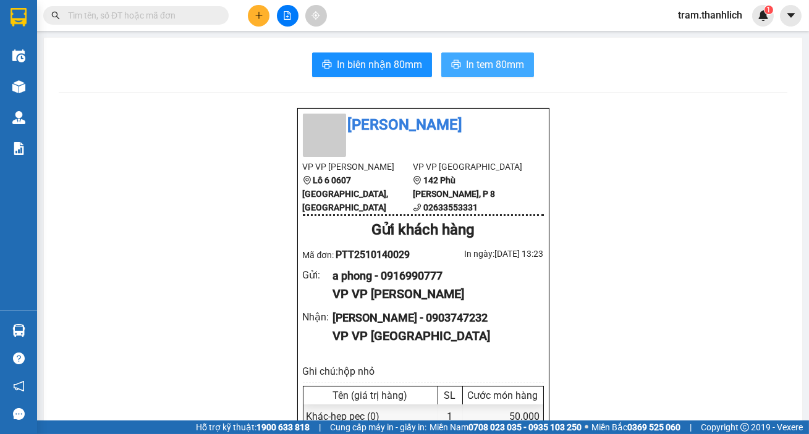
drag, startPoint x: 457, startPoint y: 64, endPoint x: 548, endPoint y: 69, distance: 90.9
click at [458, 64] on button "In tem 80mm" at bounding box center [487, 65] width 93 height 25
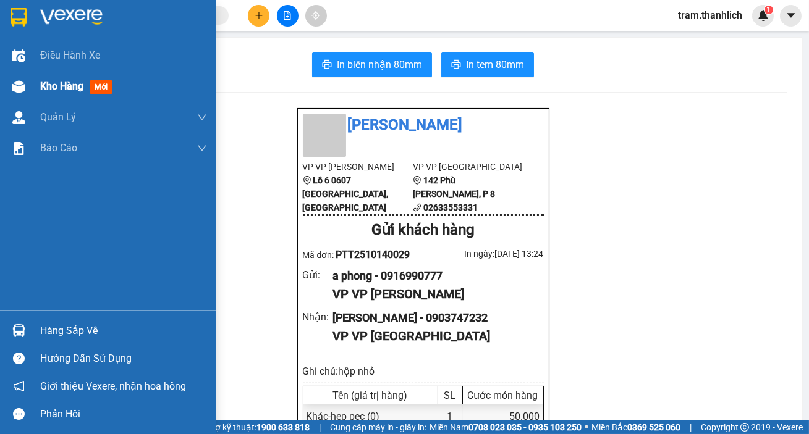
click at [18, 83] on img at bounding box center [18, 86] width 13 height 13
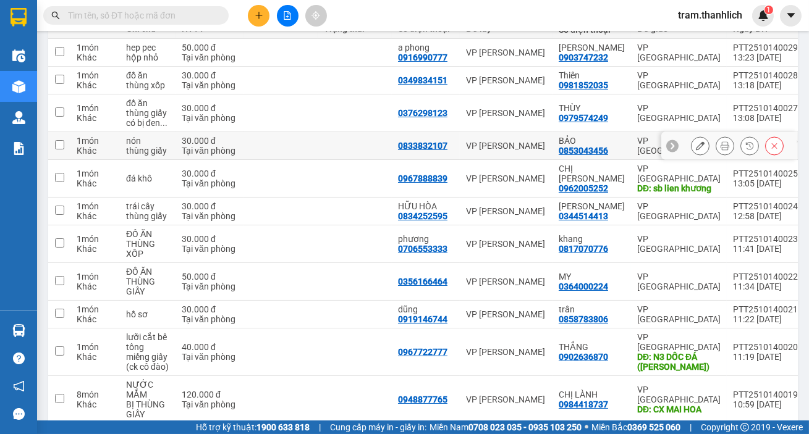
scroll to position [112, 0]
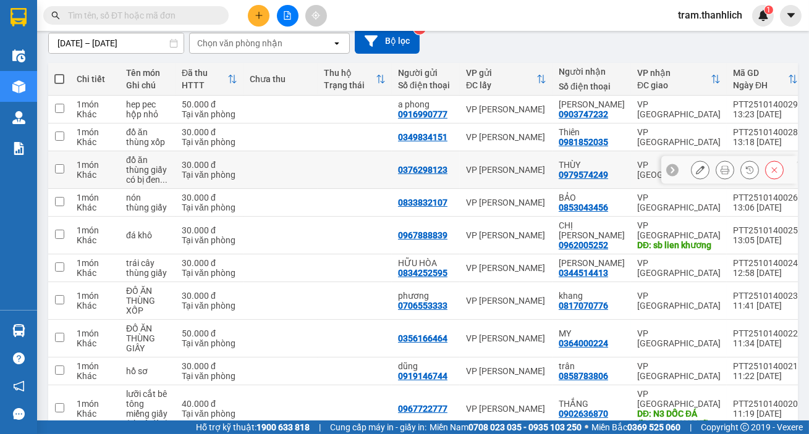
scroll to position [93, 0]
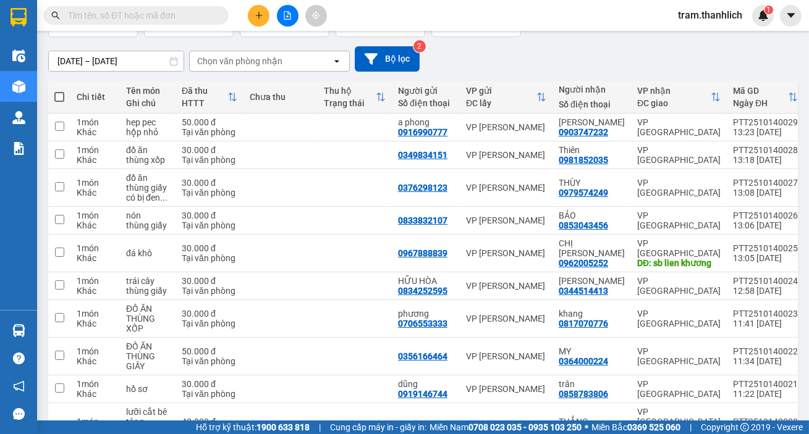
click at [64, 95] on span at bounding box center [59, 97] width 10 height 10
click at [59, 91] on input "checkbox" at bounding box center [59, 91] width 0 height 0
checkbox input "true"
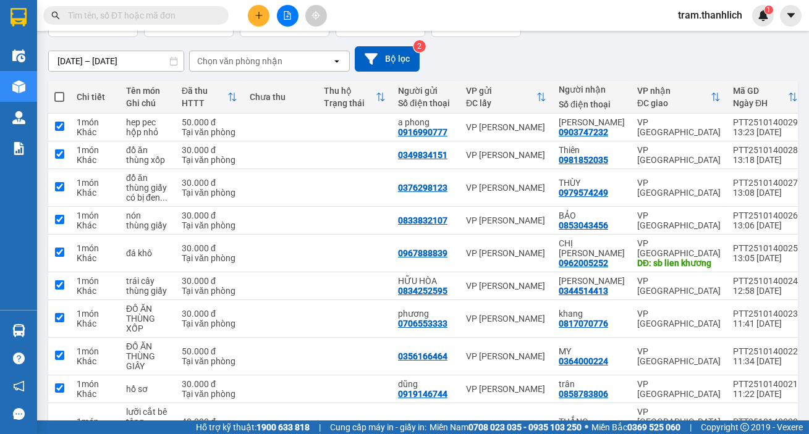
checkbox input "true"
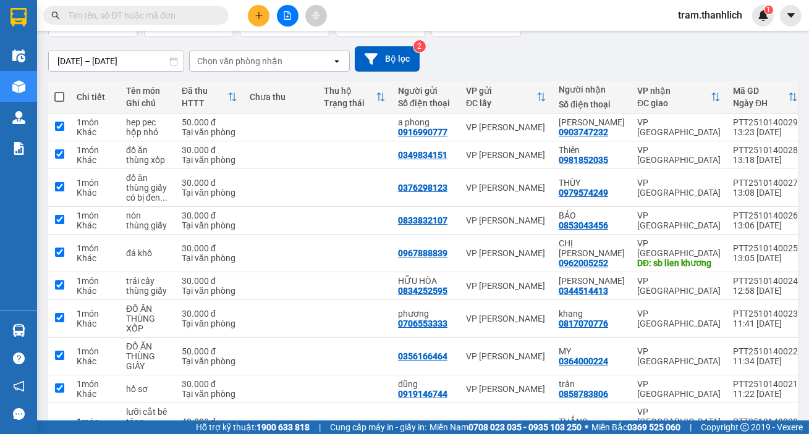
checkbox input "true"
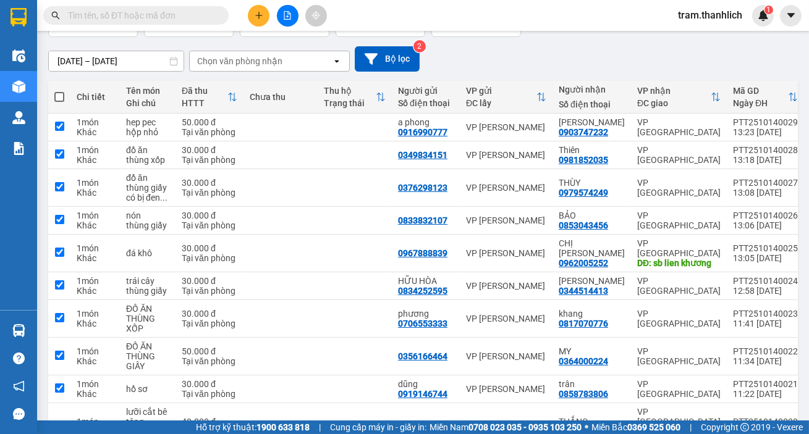
checkbox input "true"
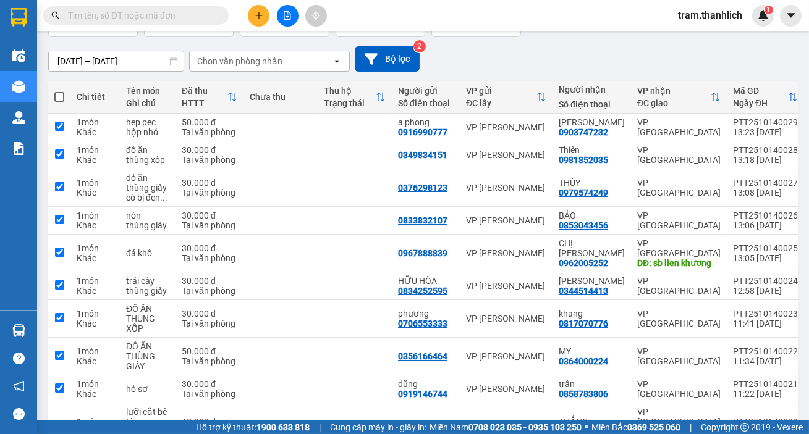
checkbox input "true"
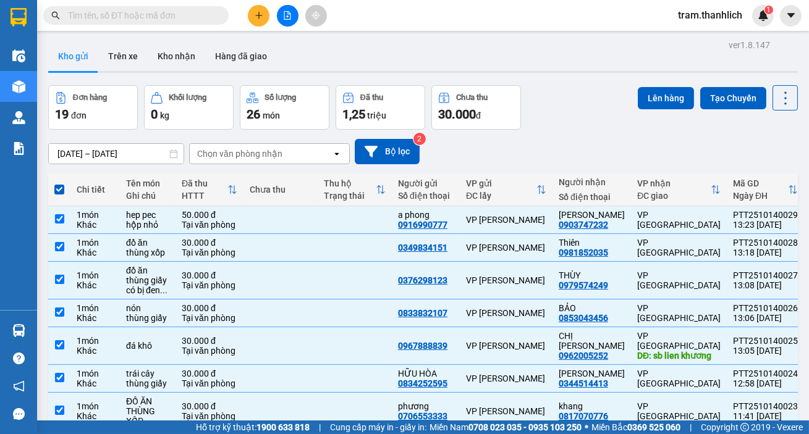
scroll to position [0, 0]
click at [655, 98] on button "Lên hàng" at bounding box center [665, 99] width 56 height 22
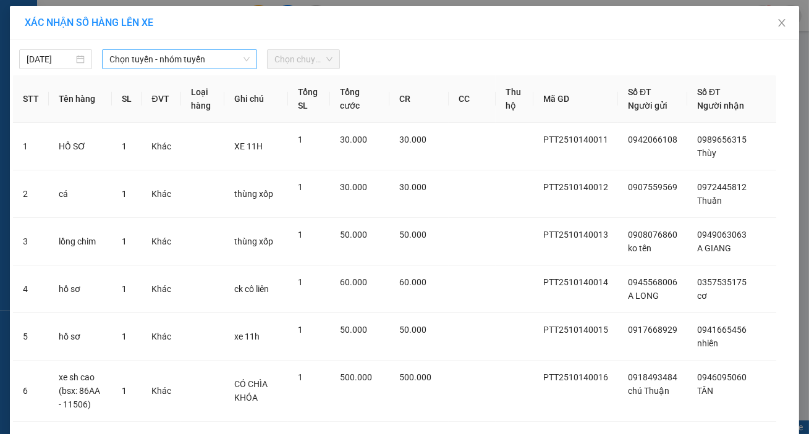
click at [243, 60] on icon "down" at bounding box center [246, 59] width 7 height 7
click at [267, 59] on div "Chọn chuyến" at bounding box center [303, 59] width 73 height 20
click at [243, 59] on icon "down" at bounding box center [246, 59] width 6 height 4
click at [223, 59] on span "Chọn tuyến - nhóm tuyến" at bounding box center [179, 59] width 140 height 19
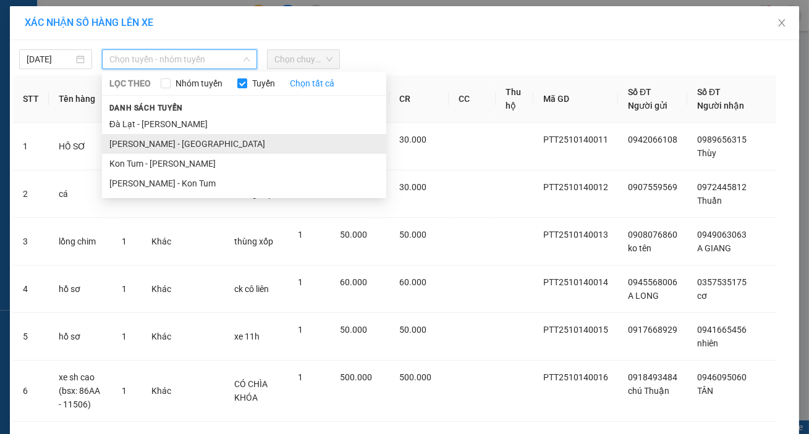
click at [209, 140] on li "[PERSON_NAME] - [GEOGRAPHIC_DATA]" at bounding box center [244, 144] width 284 height 20
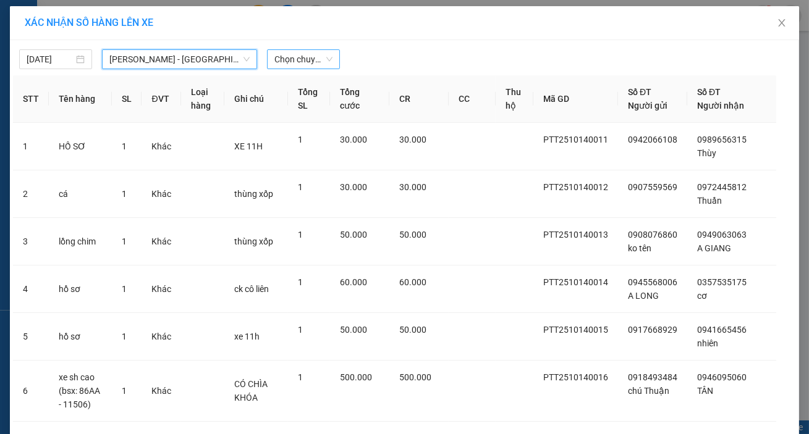
click at [324, 56] on span "Chọn chuyến" at bounding box center [303, 59] width 58 height 19
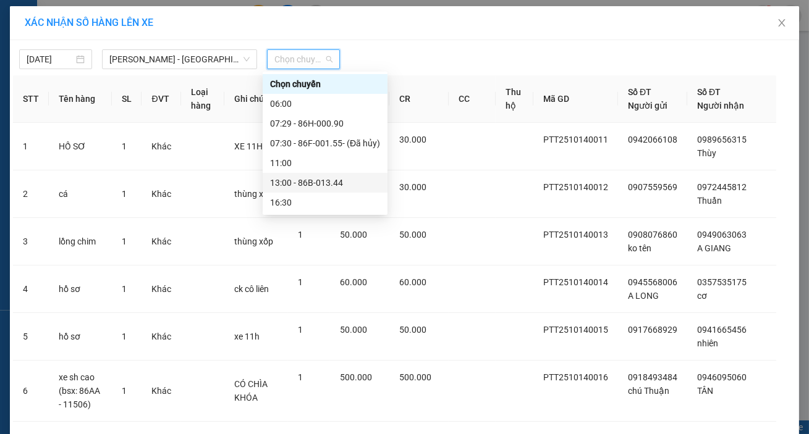
click at [327, 183] on div "13:00 - 86B-013.44" at bounding box center [325, 183] width 110 height 14
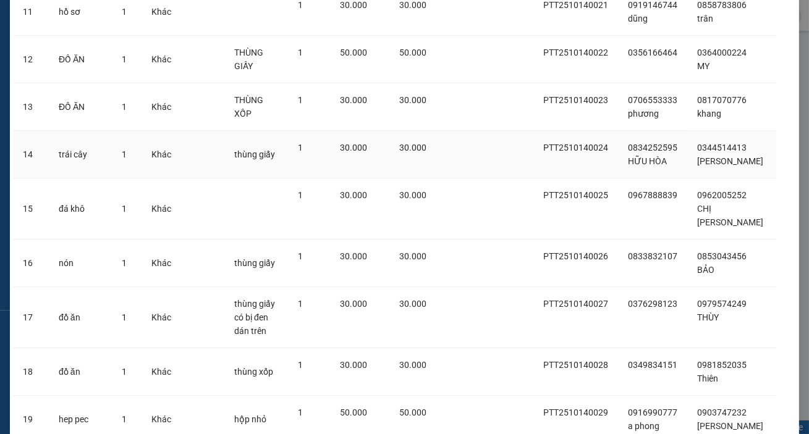
scroll to position [716, 0]
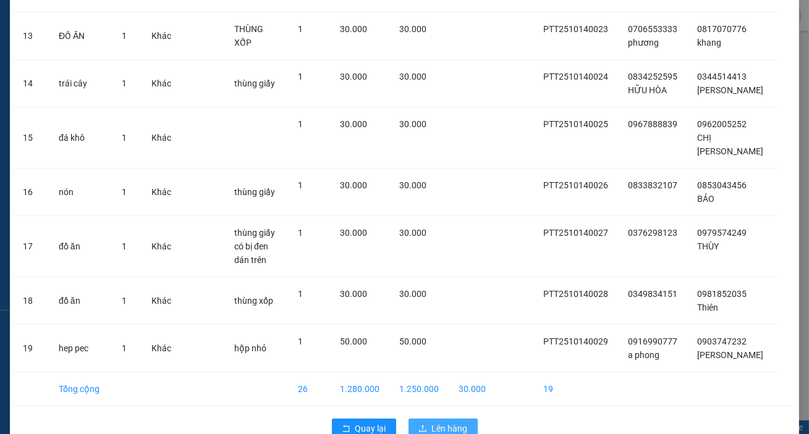
click at [458, 422] on span "Lên hàng" at bounding box center [450, 429] width 36 height 14
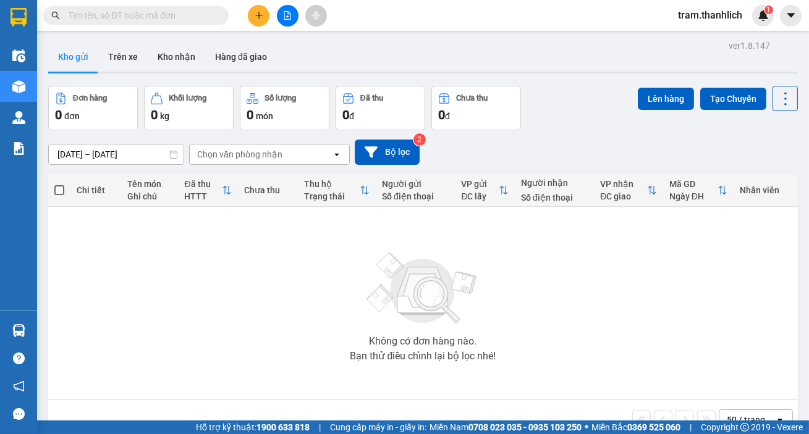
click at [258, 23] on button at bounding box center [259, 16] width 22 height 22
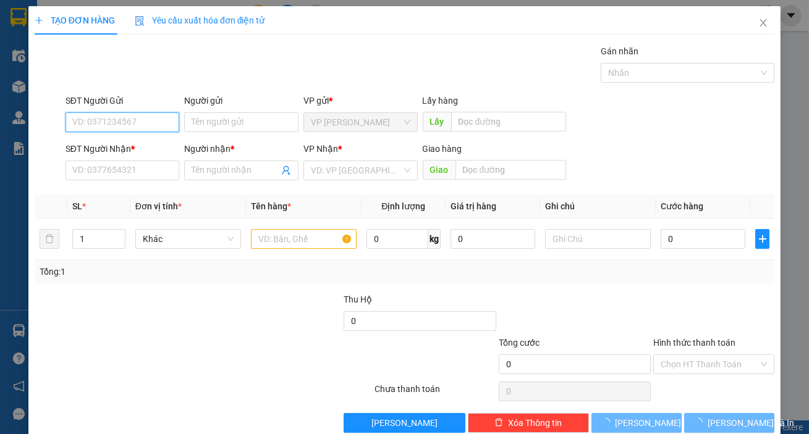
click at [104, 125] on input "SĐT Người Gửi" at bounding box center [122, 122] width 114 height 20
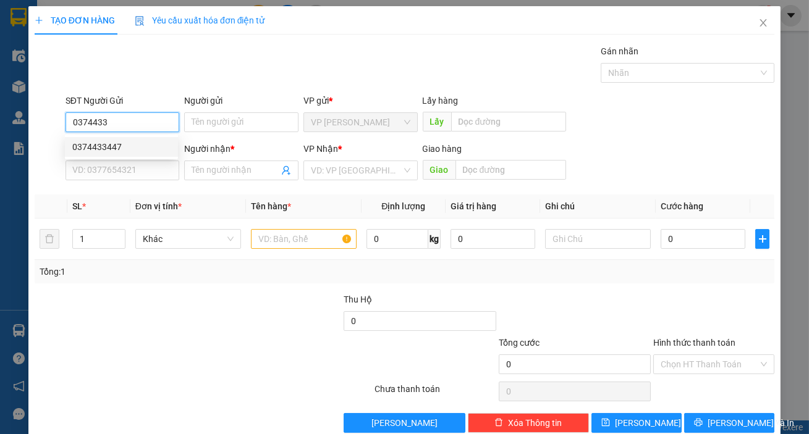
click at [109, 148] on div "0374433447" at bounding box center [121, 147] width 98 height 14
type input "0374433447"
type input "0937802904"
type input "viên"
type input "0374433447"
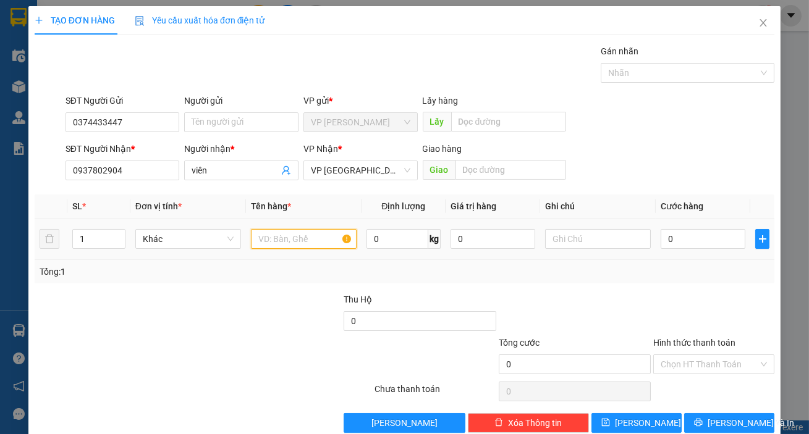
click at [260, 243] on input "text" at bounding box center [304, 239] width 106 height 20
type input "D"
type input "BÁNH TRÁNG"
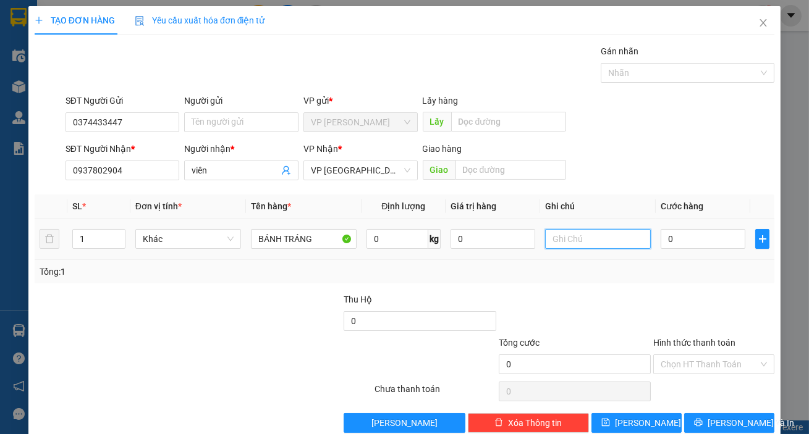
click at [573, 242] on input "text" at bounding box center [598, 239] width 106 height 20
type input "BỊ"
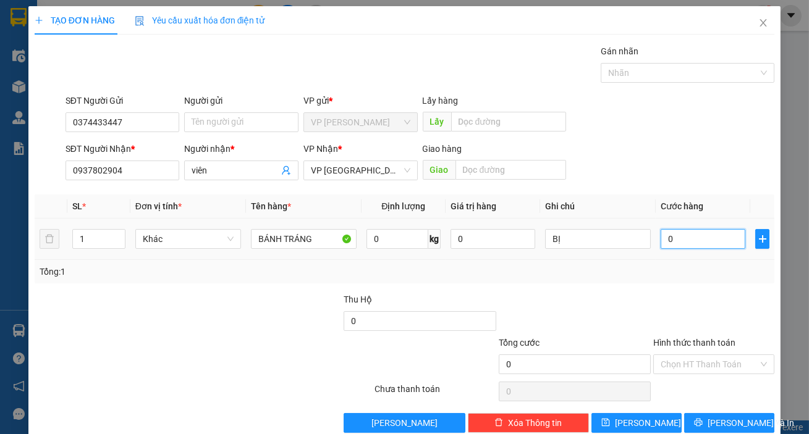
click at [691, 241] on input "0" at bounding box center [702, 239] width 85 height 20
type input "3"
type input "30"
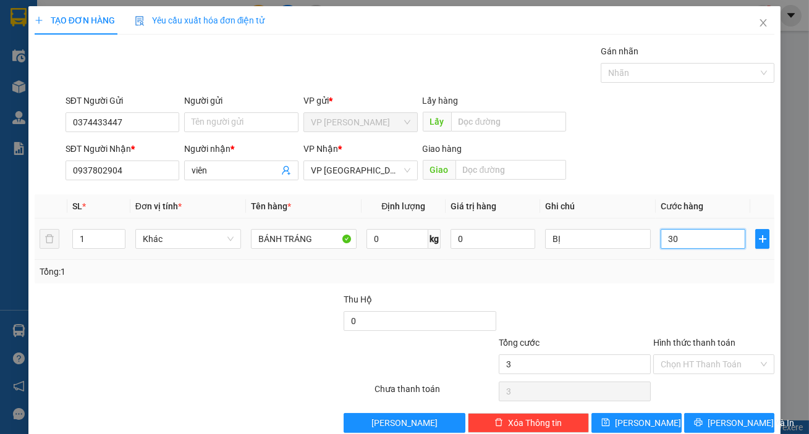
type input "30"
type input "300"
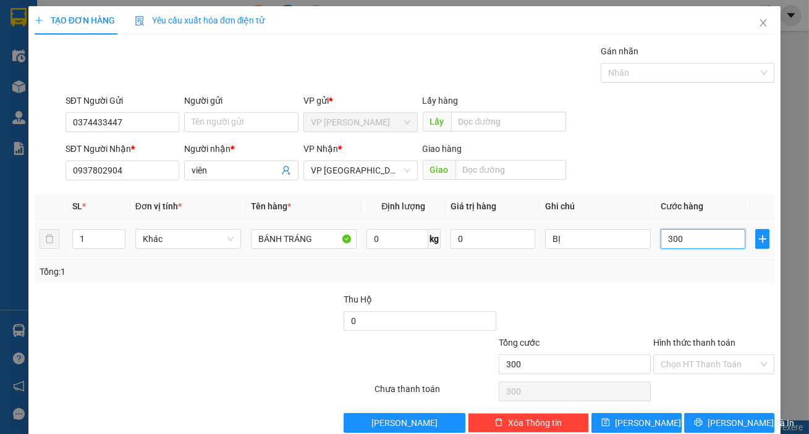
type input "3.000"
type input "30.000"
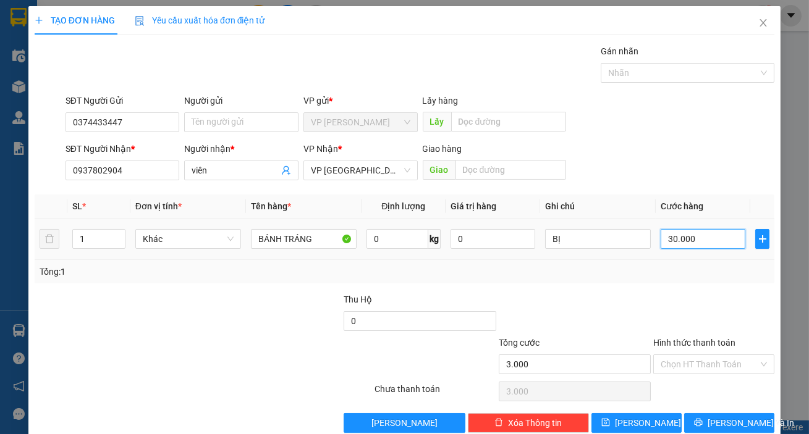
type input "30.000"
click at [736, 426] on span "[PERSON_NAME] và In" at bounding box center [750, 423] width 86 height 14
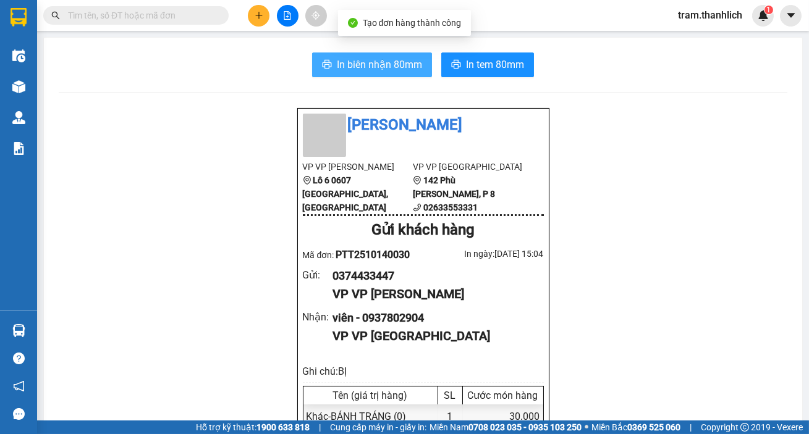
click at [337, 72] on span "In biên nhận 80mm" at bounding box center [379, 64] width 85 height 15
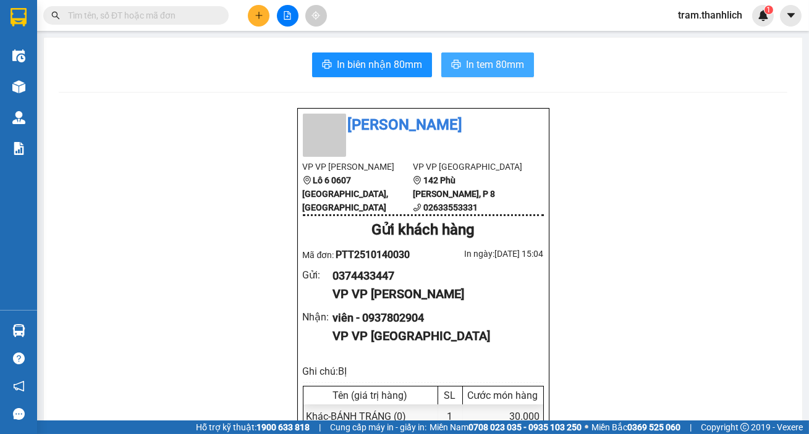
click at [505, 70] on span "In tem 80mm" at bounding box center [495, 64] width 58 height 15
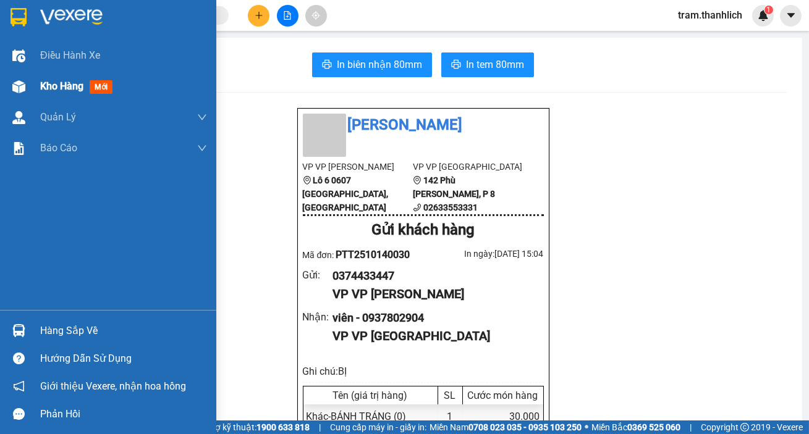
click at [25, 93] on div at bounding box center [19, 87] width 22 height 22
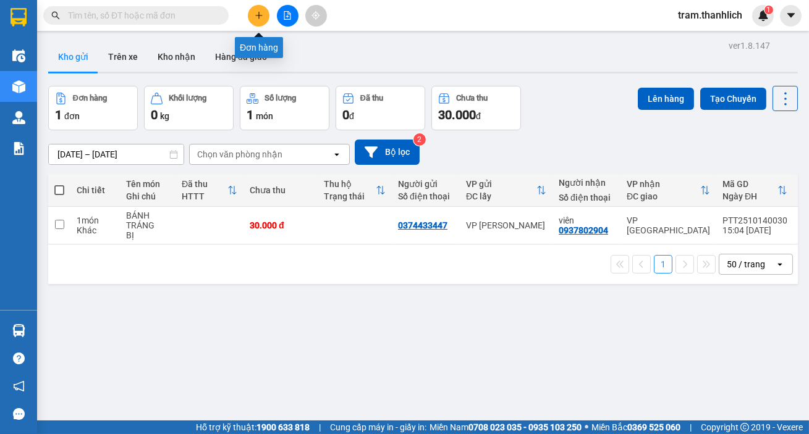
click at [259, 21] on button at bounding box center [259, 16] width 22 height 22
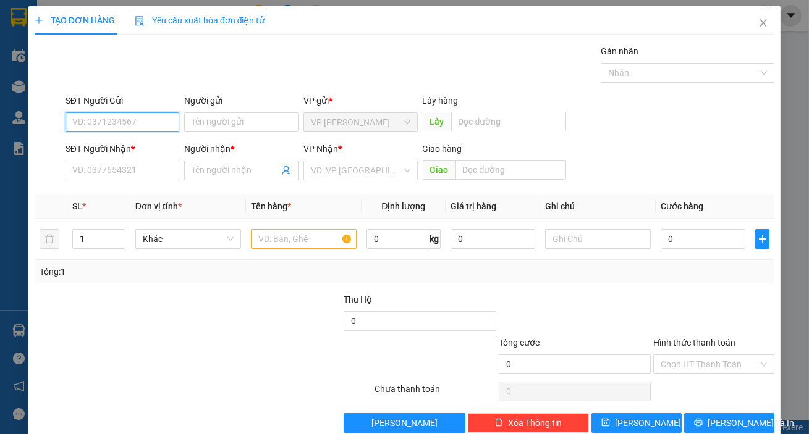
click at [119, 127] on input "SĐT Người Gửi" at bounding box center [122, 122] width 114 height 20
click at [116, 172] on input "SĐT Người Nhận *" at bounding box center [122, 171] width 114 height 20
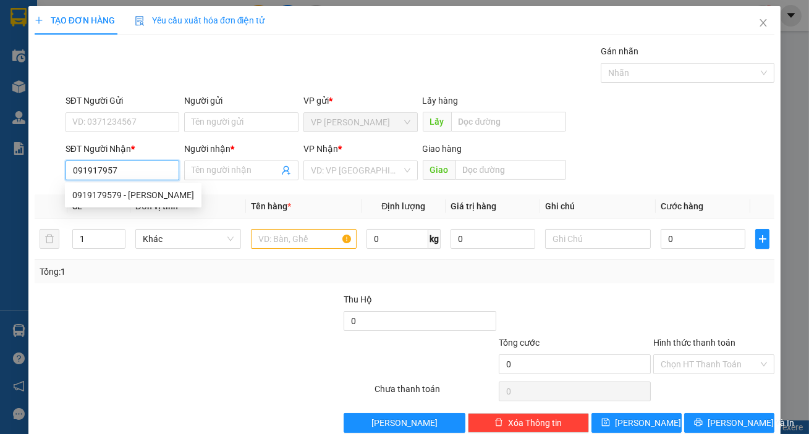
type input "0919179579"
click at [114, 190] on div "0919179579 - [PERSON_NAME]" at bounding box center [133, 195] width 122 height 14
type input "[PERSON_NAME]"
type input "0919179579"
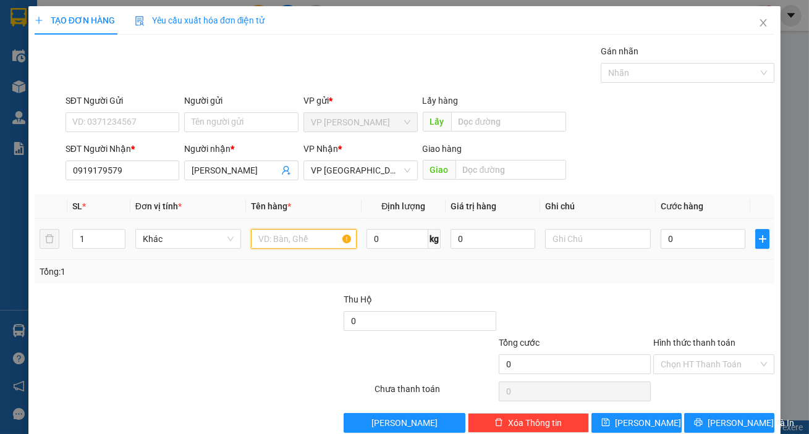
click at [270, 231] on input "text" at bounding box center [304, 239] width 106 height 20
type input "HỒ SƠ"
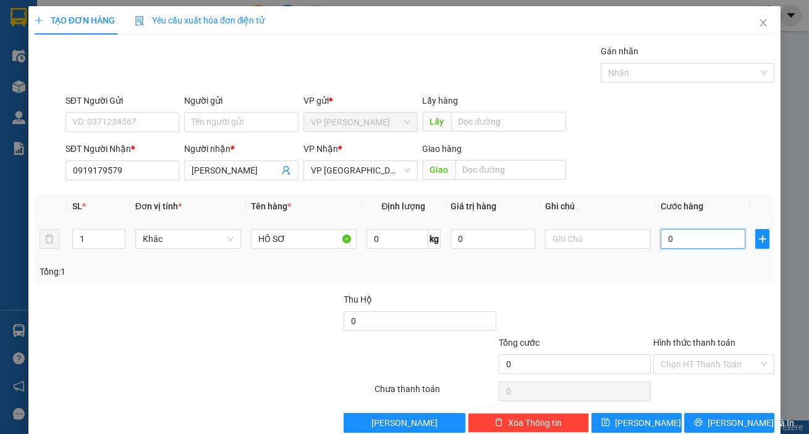
click at [680, 241] on input "0" at bounding box center [702, 239] width 85 height 20
click at [684, 235] on input "0" at bounding box center [702, 239] width 85 height 20
click at [739, 366] on input "Hình thức thanh toán" at bounding box center [709, 364] width 98 height 19
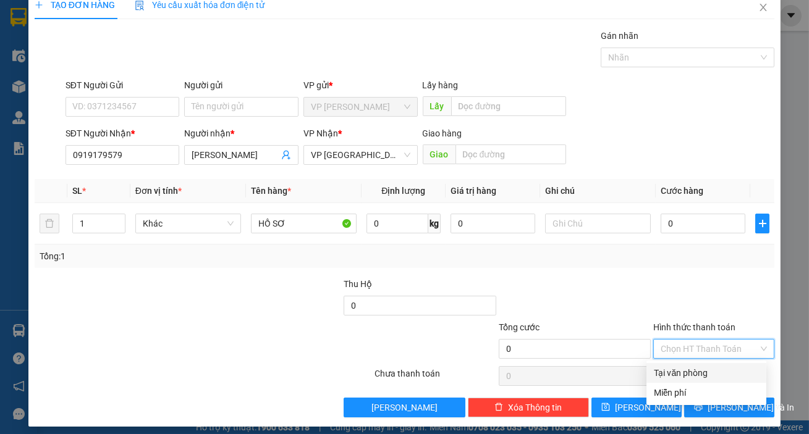
scroll to position [22, 0]
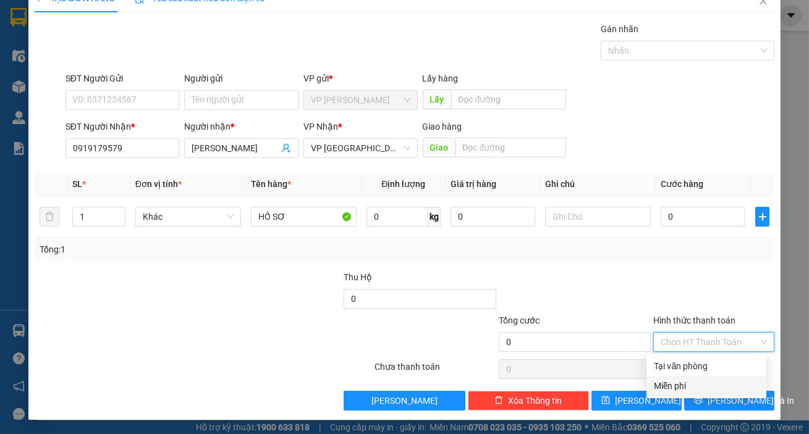
click at [692, 384] on div "Miễn phí" at bounding box center [705, 386] width 105 height 14
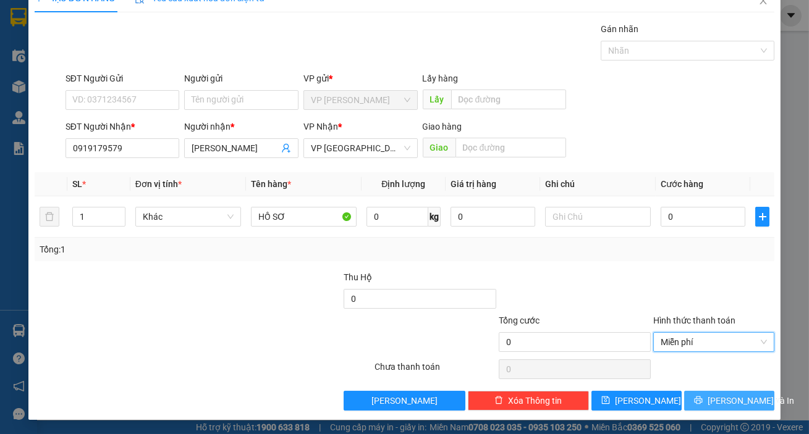
click at [734, 403] on span "[PERSON_NAME] và In" at bounding box center [750, 401] width 86 height 14
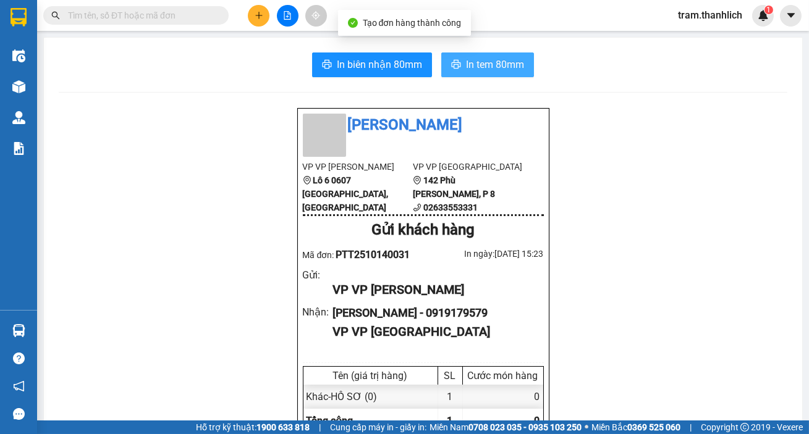
click at [505, 64] on span "In tem 80mm" at bounding box center [495, 64] width 58 height 15
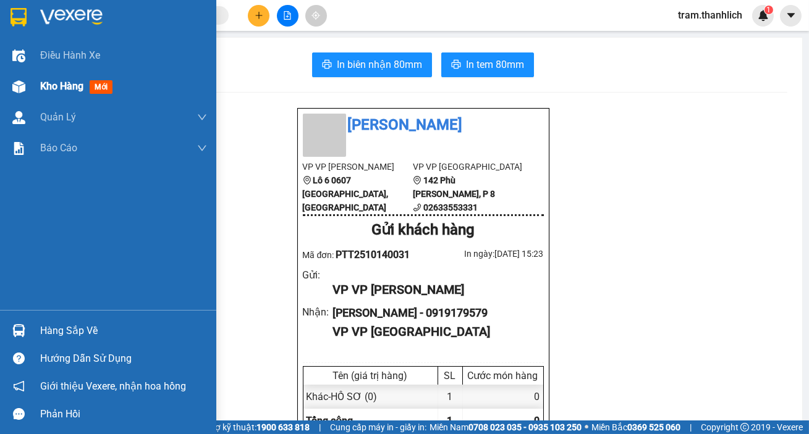
click at [53, 85] on span "Kho hàng" at bounding box center [61, 86] width 43 height 12
